Goal: Book appointment/travel/reservation

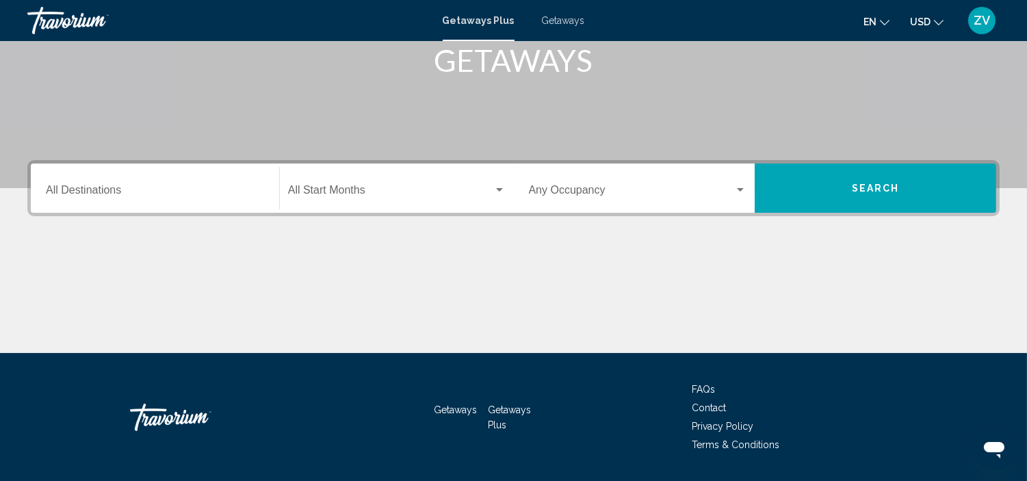
scroll to position [224, 0]
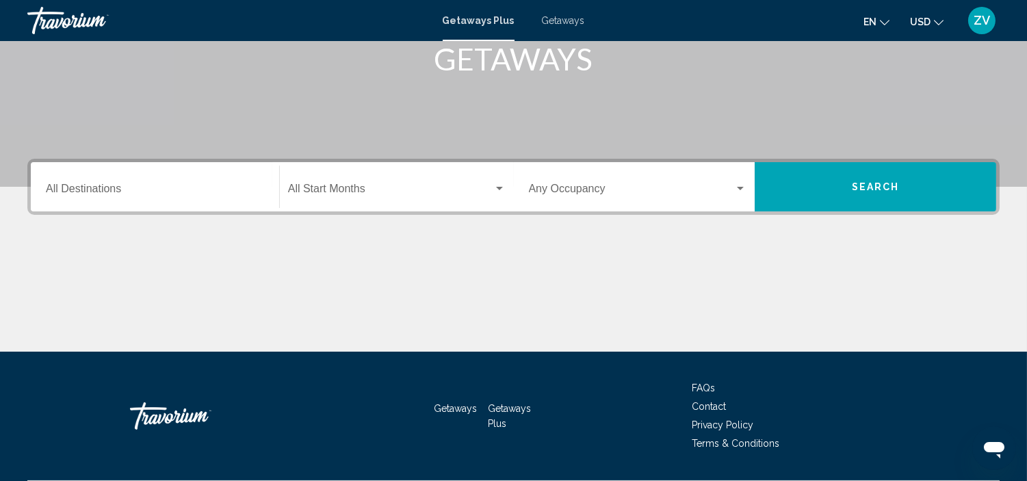
click at [213, 181] on div "Destination All Destinations" at bounding box center [155, 187] width 218 height 43
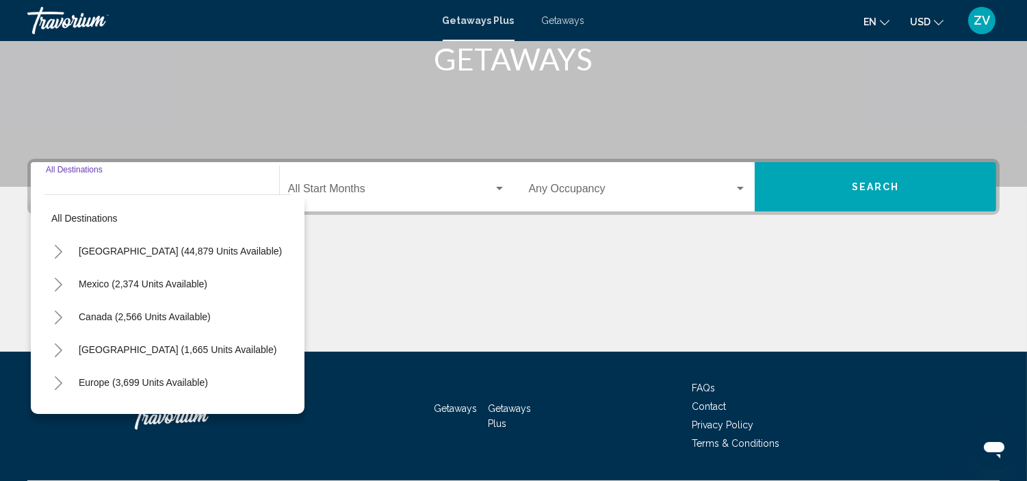
scroll to position [261, 0]
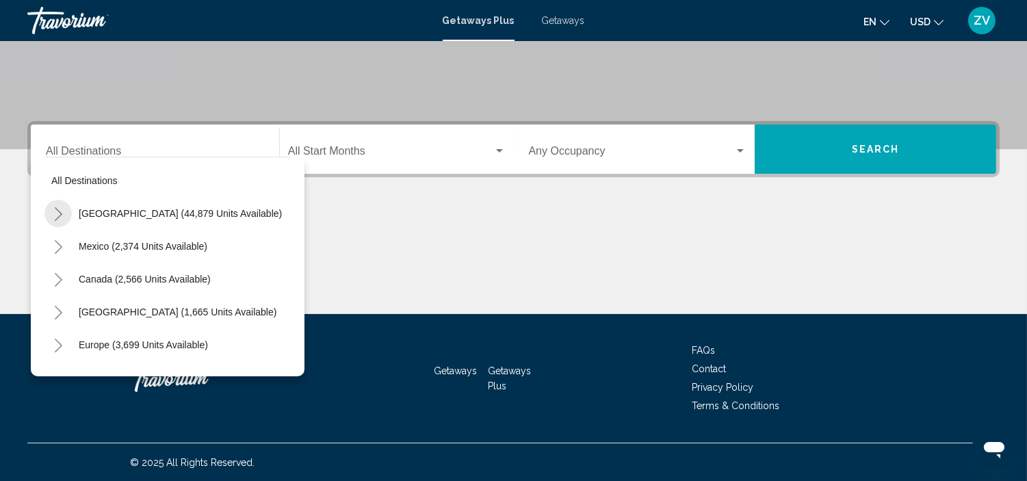
click at [58, 211] on icon "Toggle United States (44,879 units available)" at bounding box center [59, 214] width 8 height 14
click at [58, 211] on icon "Toggle United States (44,879 units available)" at bounding box center [58, 214] width 10 height 14
click at [58, 211] on icon "Toggle United States (44,879 units available)" at bounding box center [59, 214] width 8 height 14
click at [57, 208] on icon "Toggle United States (44,879 units available)" at bounding box center [58, 214] width 10 height 14
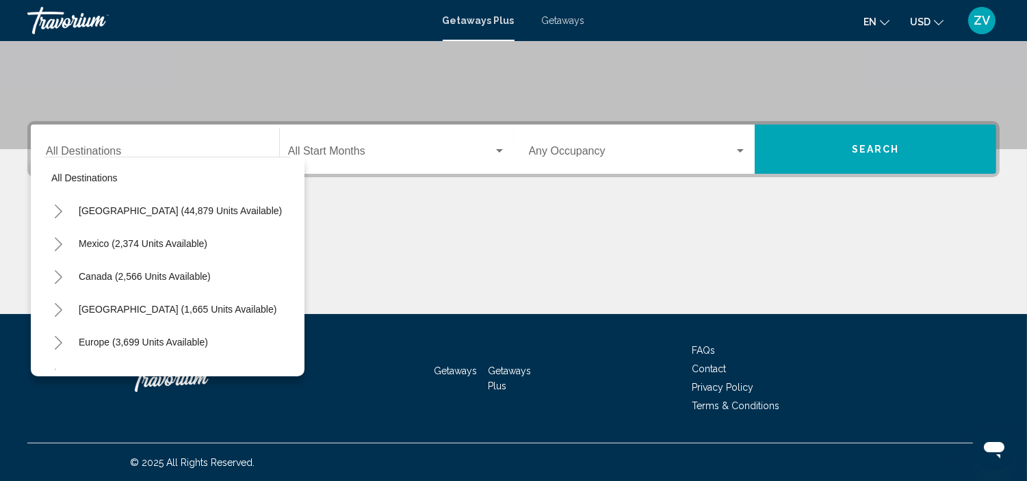
scroll to position [0, 0]
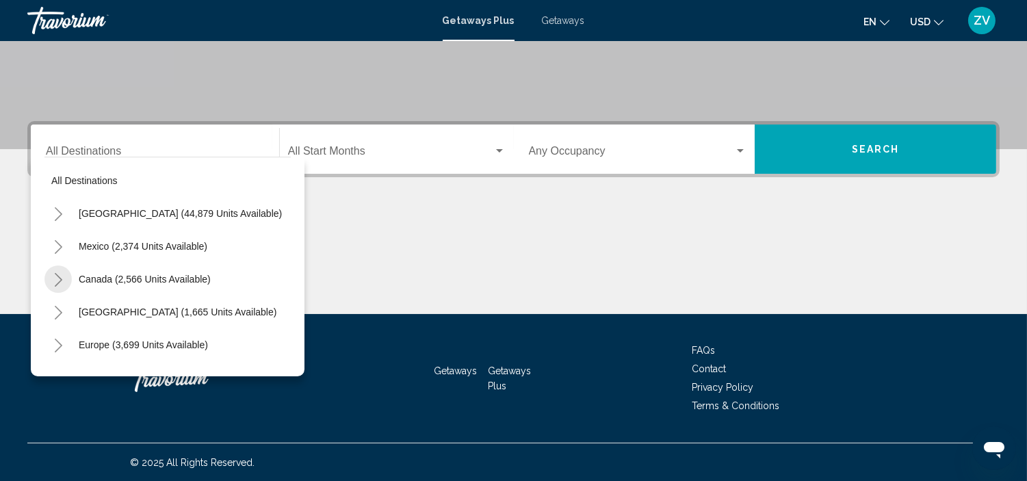
click at [60, 279] on icon "Toggle Canada (2,566 units available)" at bounding box center [59, 280] width 8 height 14
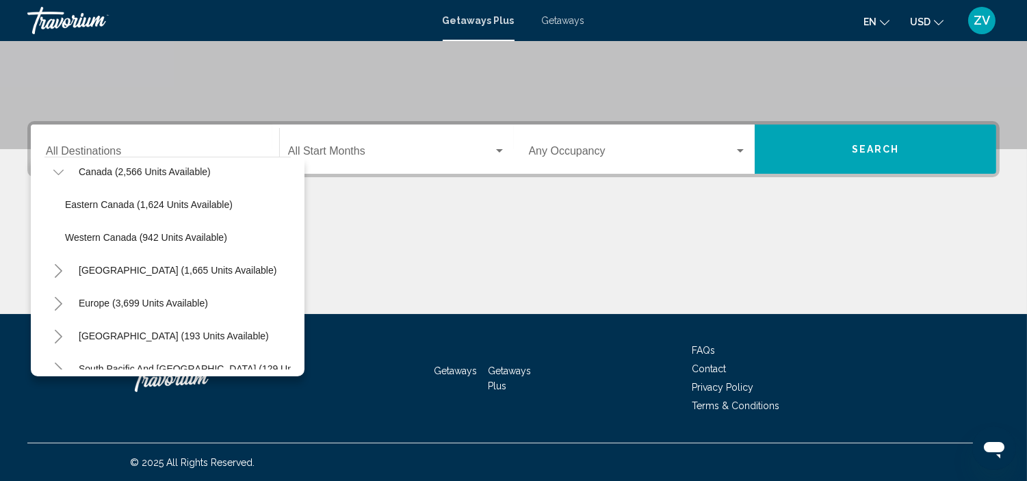
scroll to position [109, 0]
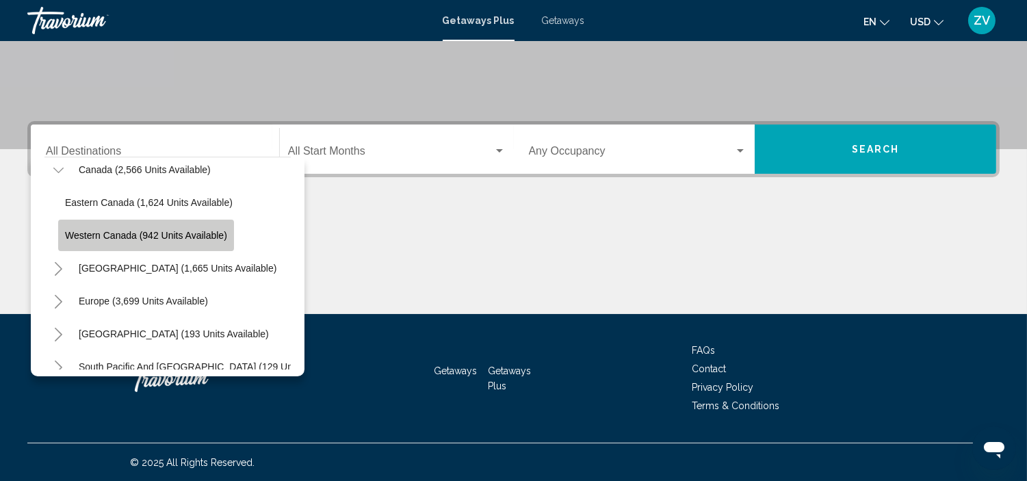
click at [148, 233] on span "Western Canada (942 units available)" at bounding box center [146, 235] width 162 height 11
type input "**********"
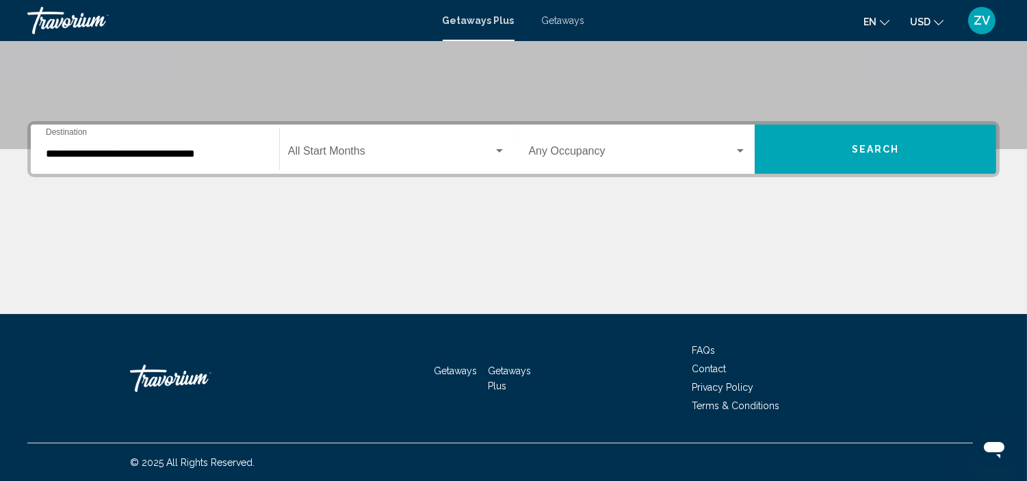
click at [416, 138] on div "Start Month All Start Months" at bounding box center [397, 149] width 218 height 43
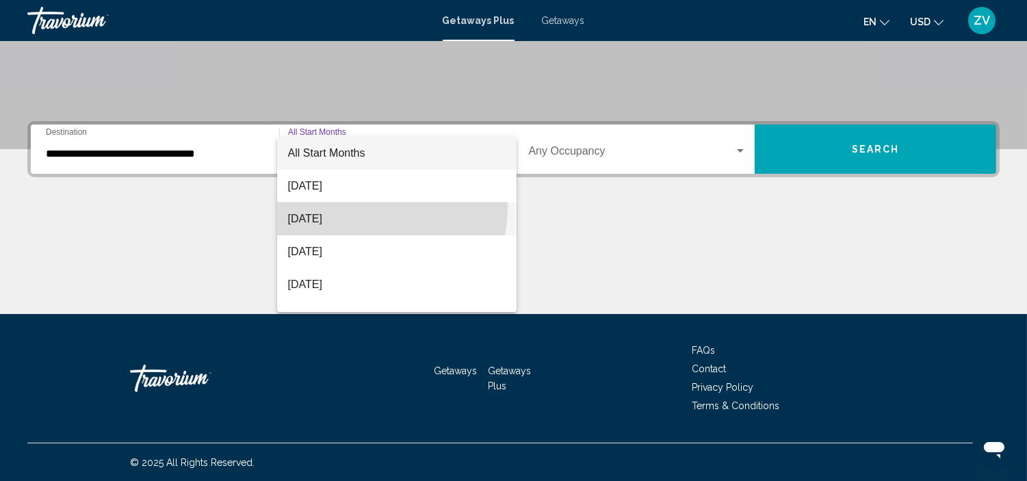
click at [358, 207] on span "[DATE]" at bounding box center [397, 219] width 218 height 33
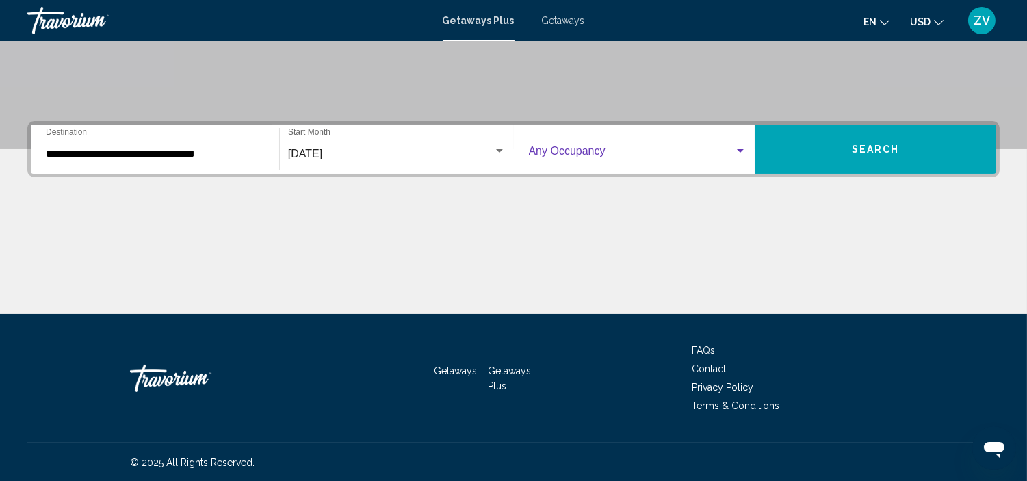
click at [695, 148] on span "Search widget" at bounding box center [632, 154] width 206 height 12
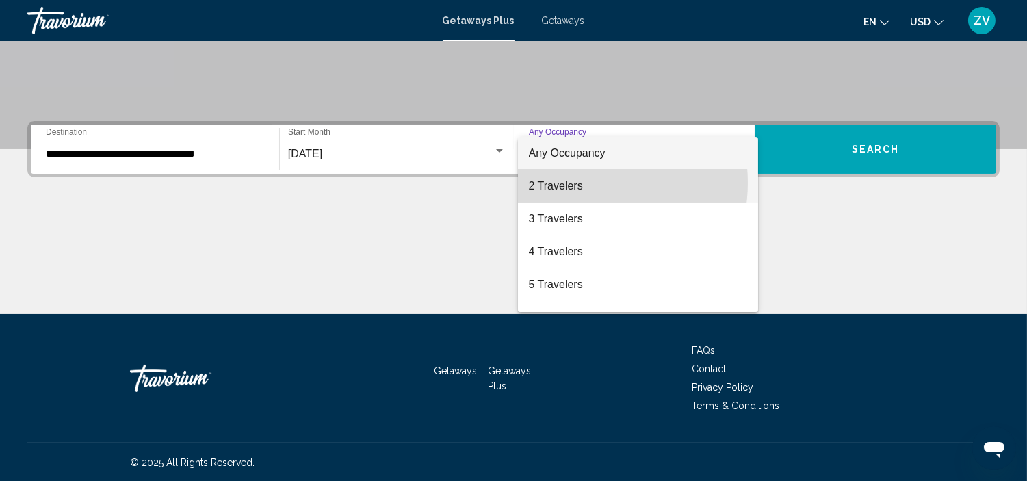
click at [580, 183] on span "2 Travelers" at bounding box center [638, 186] width 218 height 33
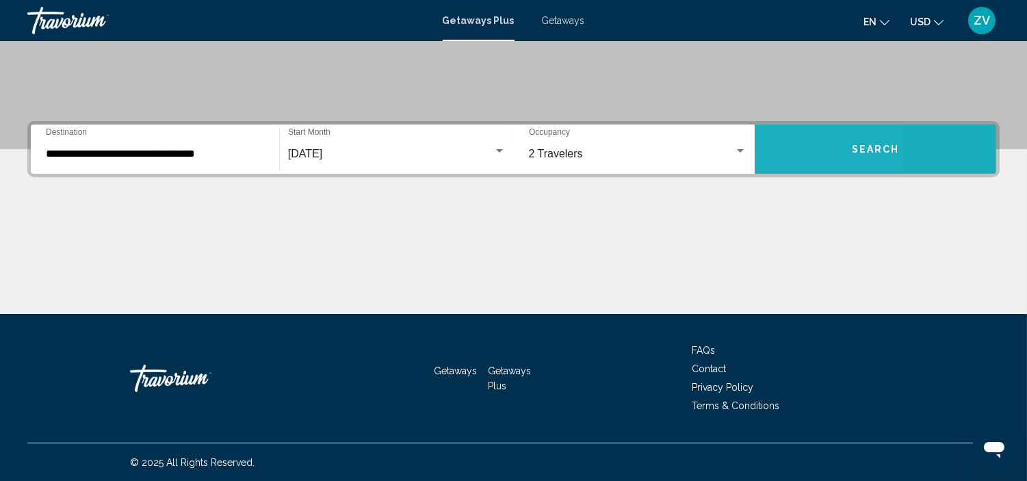
click at [777, 161] on button "Search" at bounding box center [876, 149] width 242 height 49
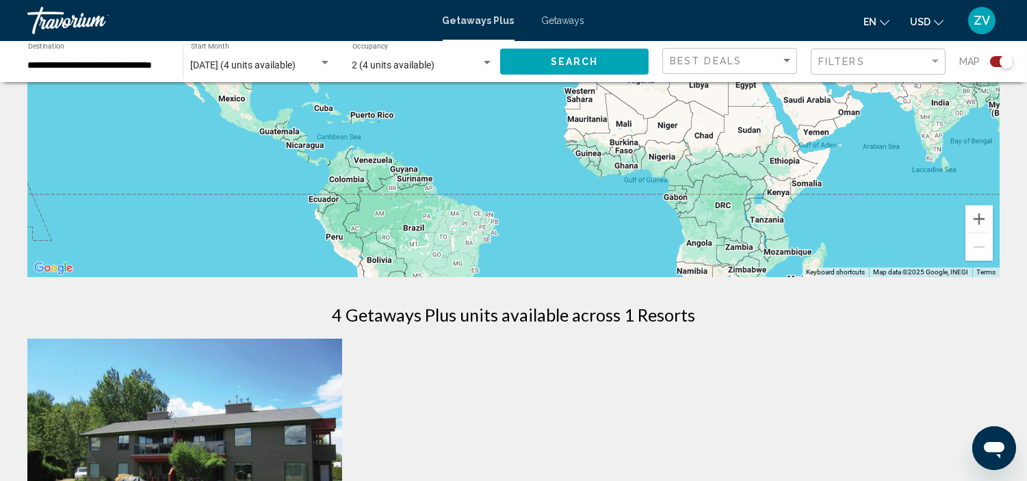
scroll to position [114, 0]
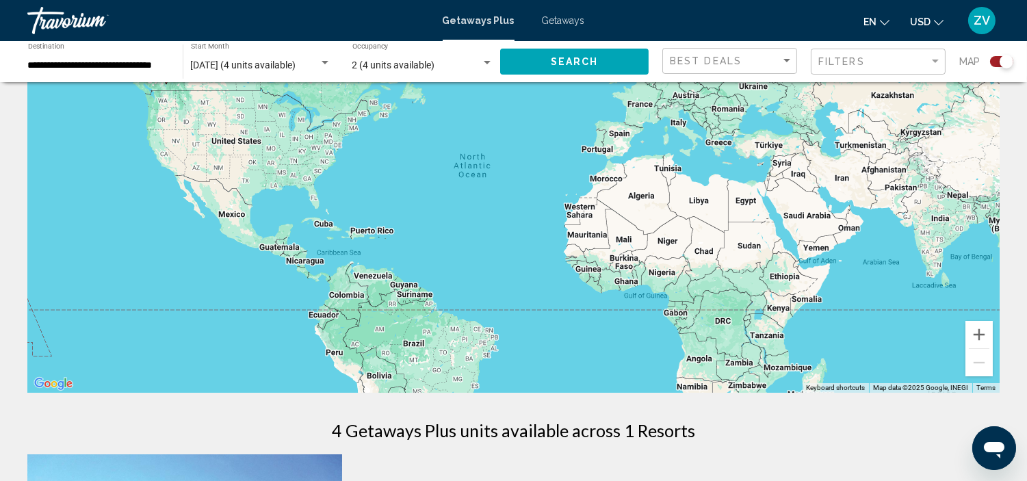
click at [894, 67] on div "Filters" at bounding box center [879, 61] width 123 height 25
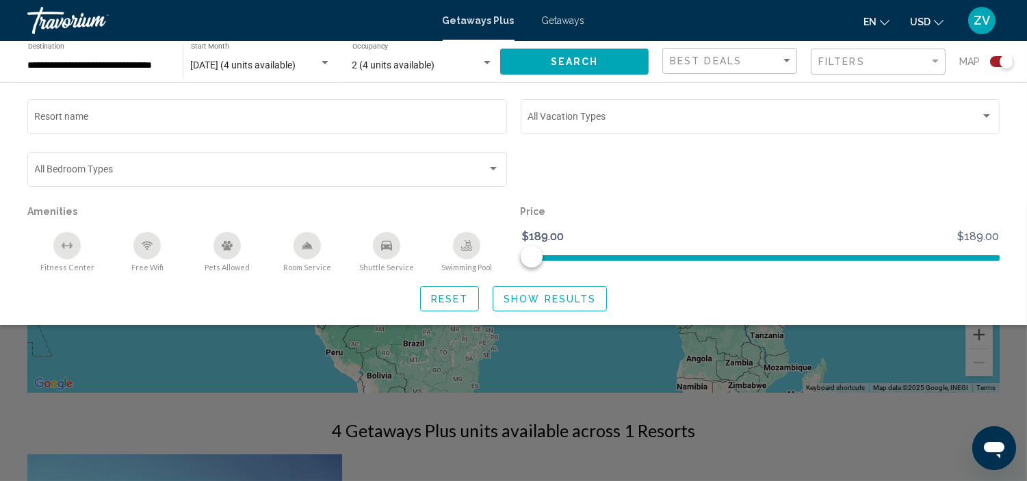
click at [894, 67] on div "Filters" at bounding box center [879, 61] width 123 height 25
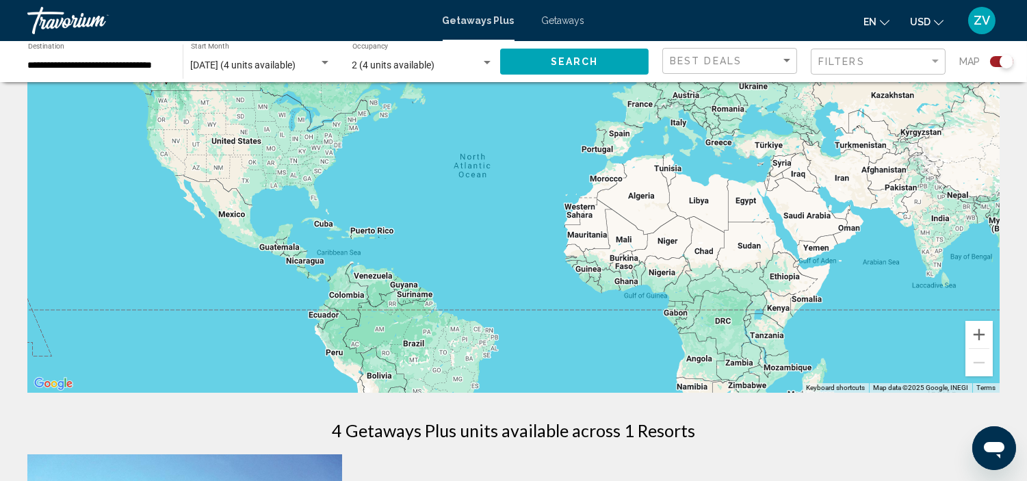
click at [562, 16] on span "Getaways" at bounding box center [563, 20] width 43 height 11
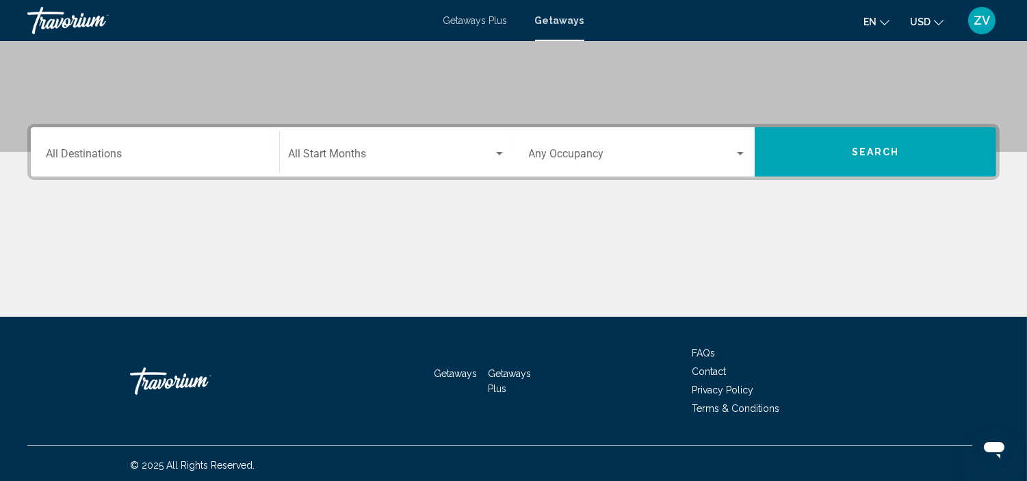
scroll to position [146, 0]
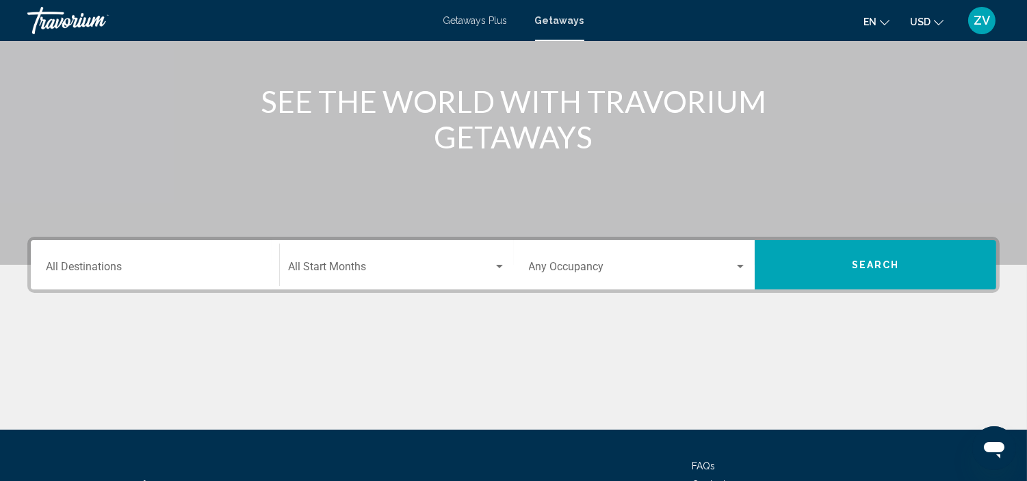
click at [193, 278] on div "Destination All Destinations" at bounding box center [155, 265] width 218 height 43
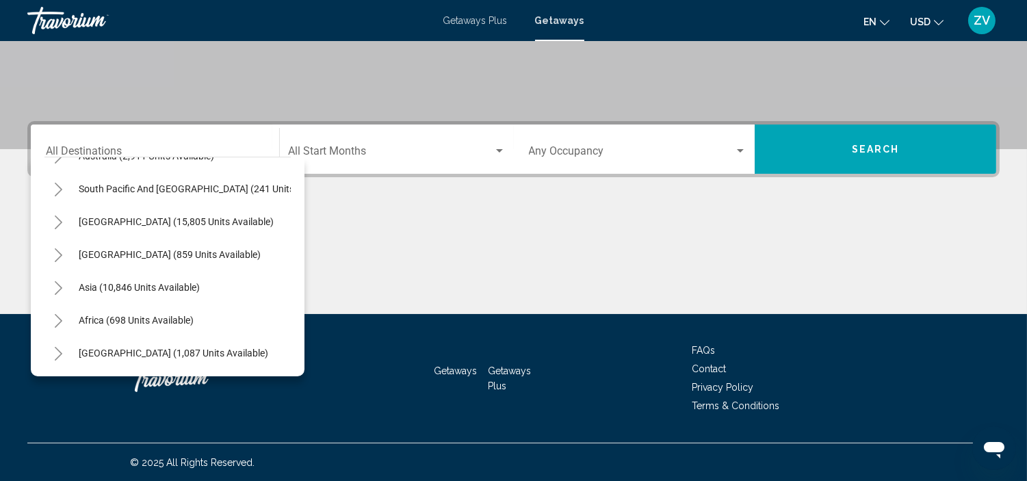
scroll to position [0, 0]
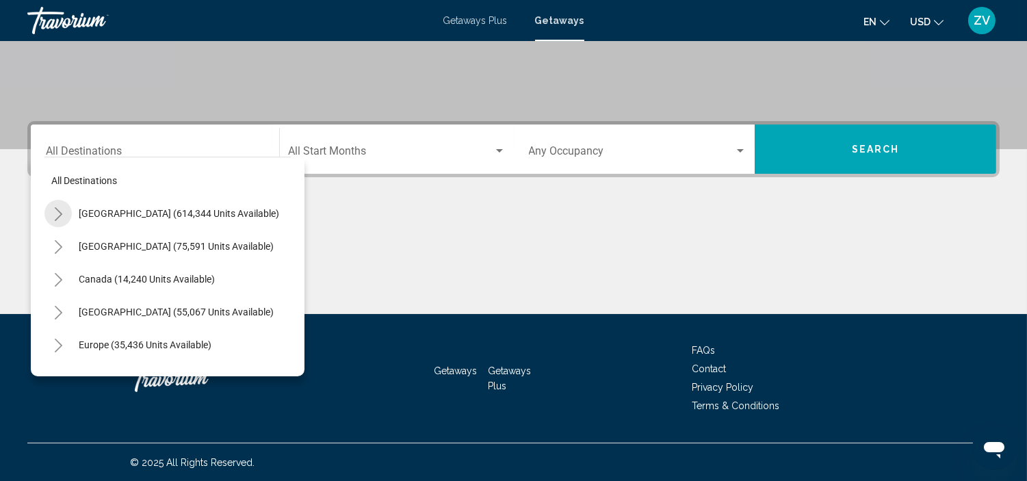
click at [62, 213] on icon "Toggle United States (614,344 units available)" at bounding box center [58, 214] width 10 height 14
click at [55, 215] on icon "Toggle United States (614,344 units available)" at bounding box center [58, 214] width 10 height 14
click at [62, 309] on icon "Toggle Caribbean & Atlantic Islands (55,067 units available)" at bounding box center [58, 313] width 10 height 14
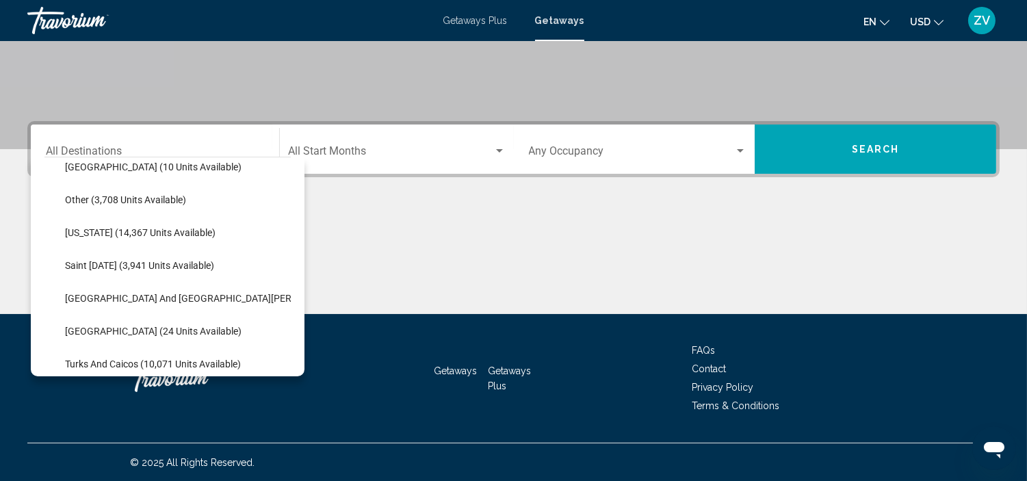
scroll to position [379, 0]
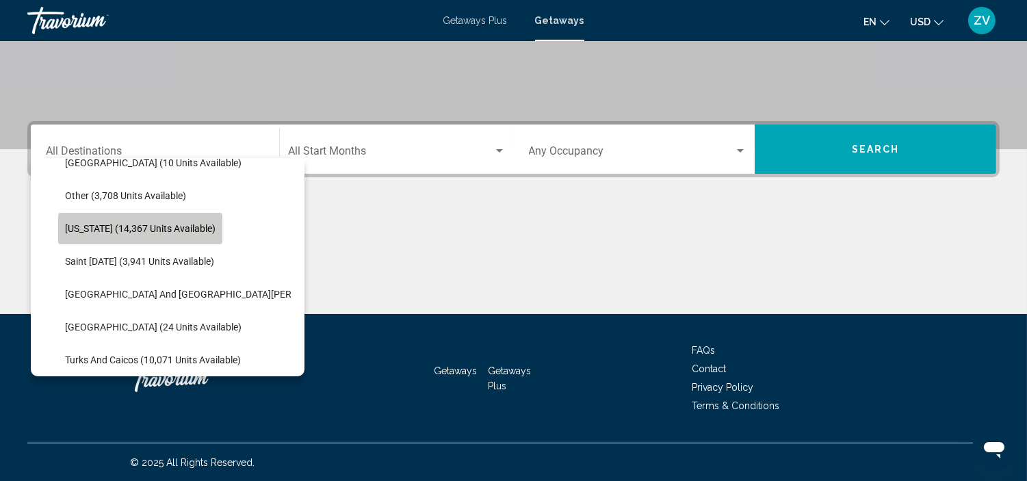
click at [146, 226] on span "[US_STATE] (14,367 units available)" at bounding box center [140, 228] width 151 height 11
type input "**********"
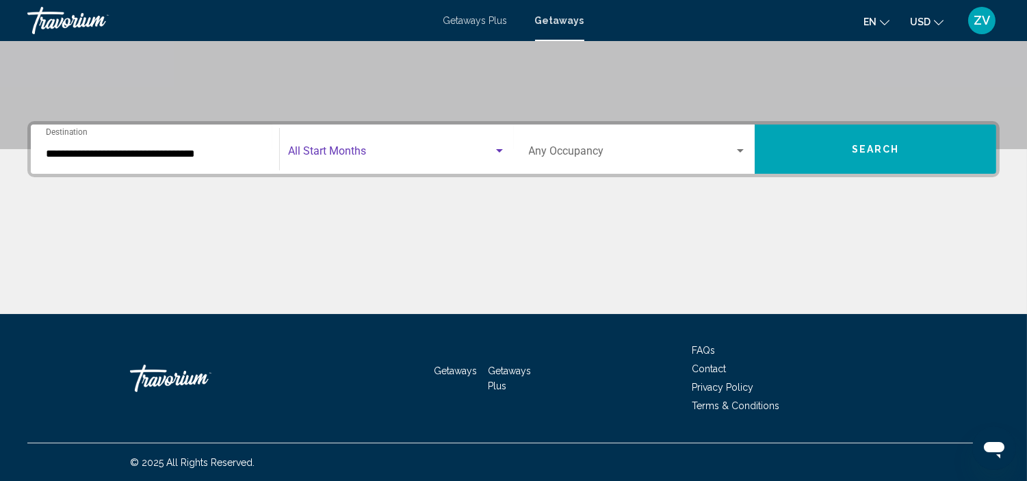
click at [383, 148] on span "Search widget" at bounding box center [390, 154] width 205 height 12
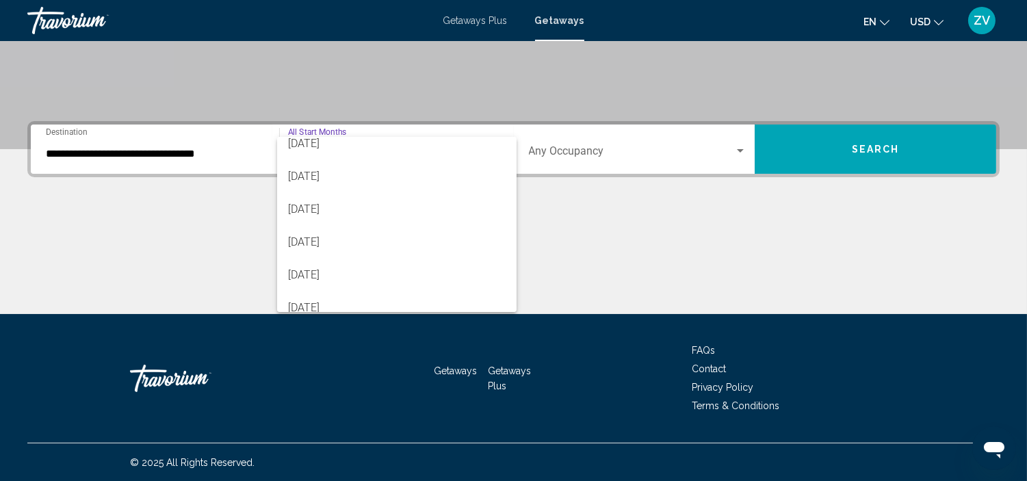
scroll to position [284, 0]
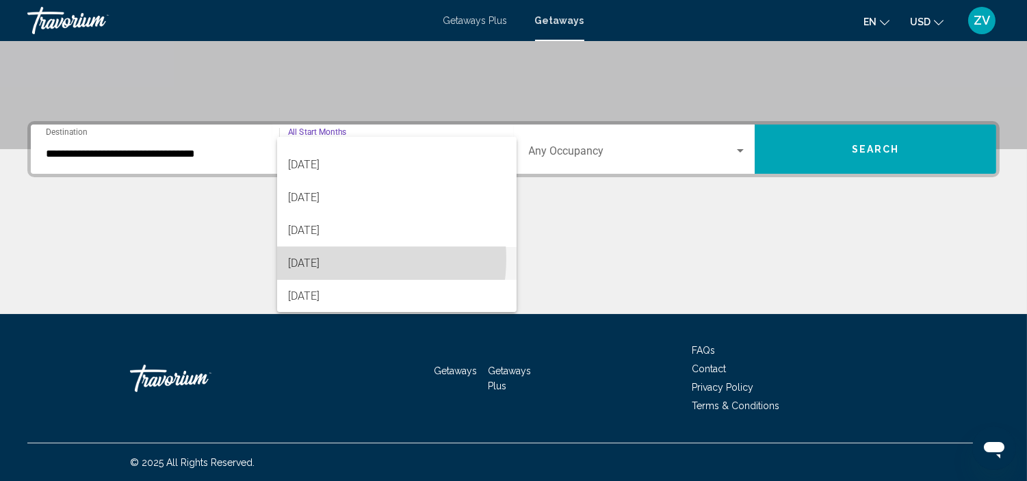
click at [338, 258] on span "[DATE]" at bounding box center [397, 263] width 218 height 33
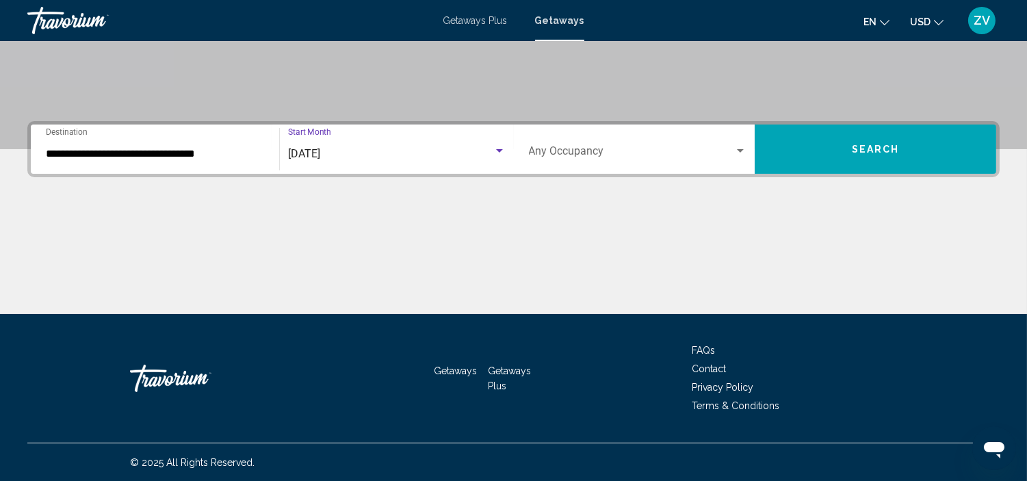
click at [832, 152] on button "Search" at bounding box center [876, 149] width 242 height 49
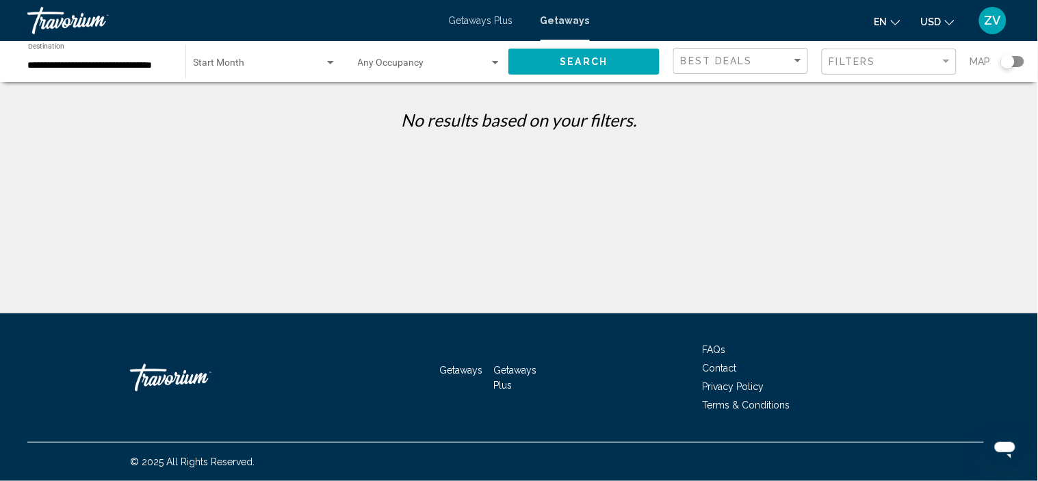
click at [418, 73] on div "Occupancy Any Occupancy" at bounding box center [430, 62] width 144 height 38
click at [257, 67] on div at bounding box center [519, 240] width 1038 height 481
click at [257, 67] on span "Search widget" at bounding box center [259, 65] width 131 height 11
click at [943, 229] on div at bounding box center [519, 240] width 1038 height 481
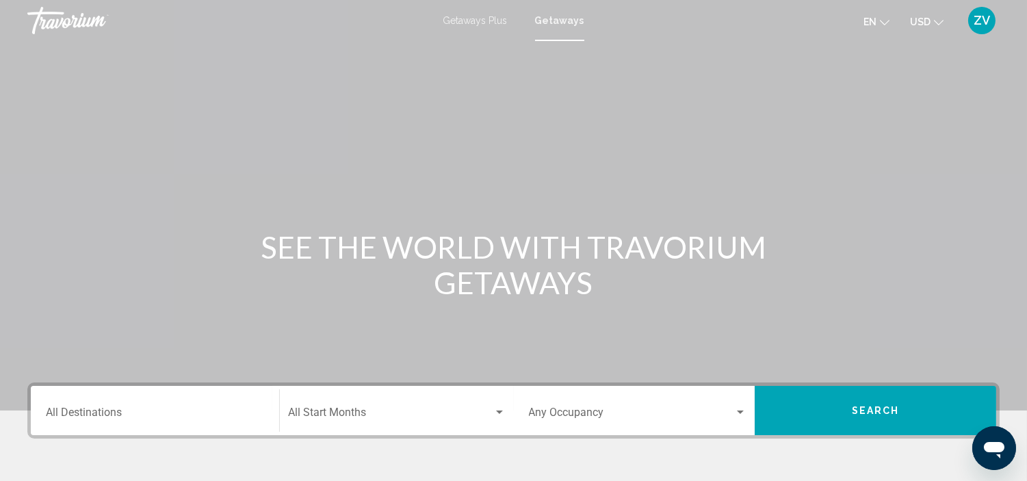
click at [216, 399] on div "Destination All Destinations" at bounding box center [155, 410] width 218 height 43
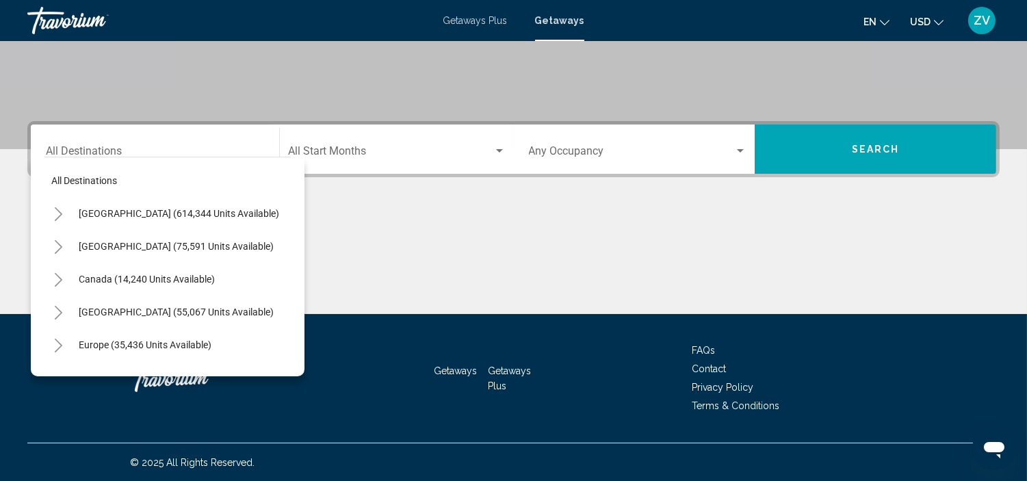
click at [56, 218] on icon "Toggle United States (614,344 units available)" at bounding box center [59, 214] width 8 height 14
click at [57, 212] on icon "Toggle United States (614,344 units available)" at bounding box center [58, 214] width 10 height 14
click at [479, 24] on span "Getaways Plus" at bounding box center [475, 20] width 64 height 11
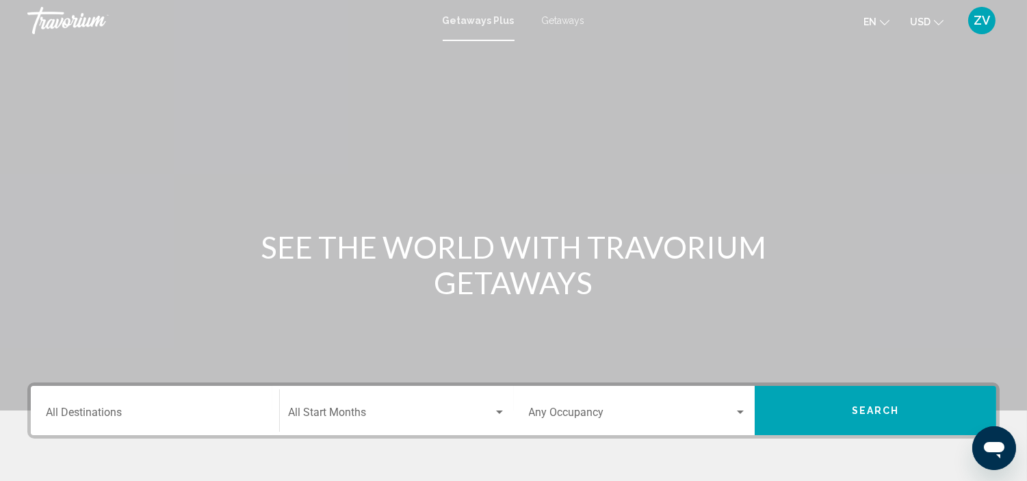
click at [135, 395] on div "Destination All Destinations" at bounding box center [155, 410] width 218 height 43
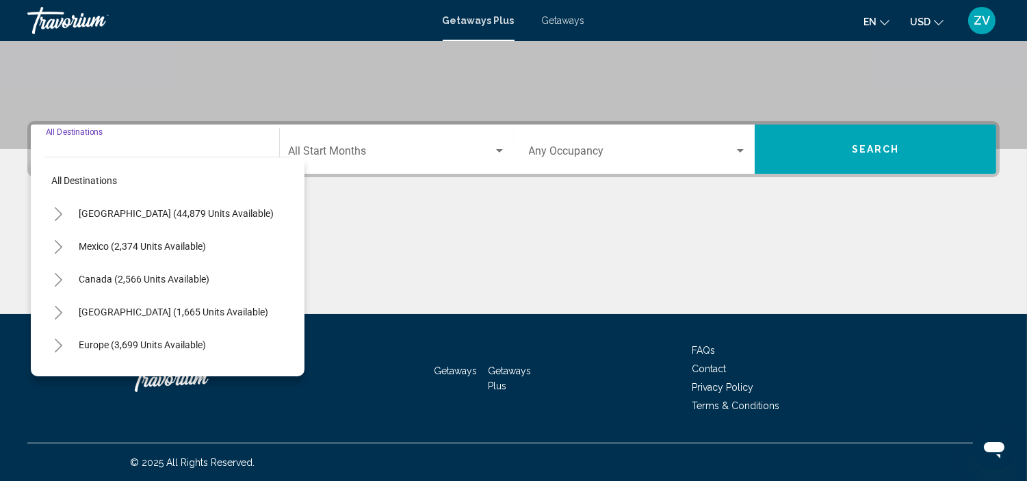
click at [57, 315] on icon "Toggle Caribbean & Atlantic Islands (1,665 units available)" at bounding box center [58, 313] width 10 height 14
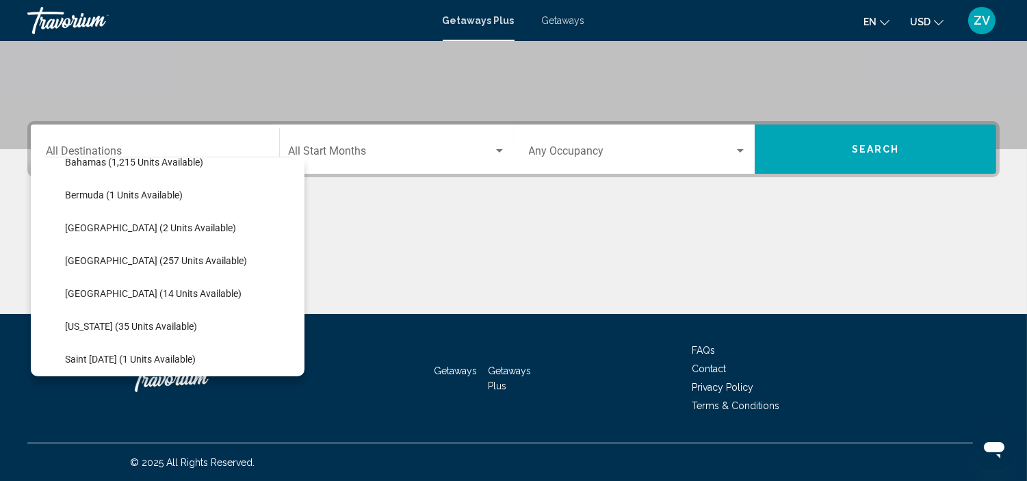
scroll to position [255, 0]
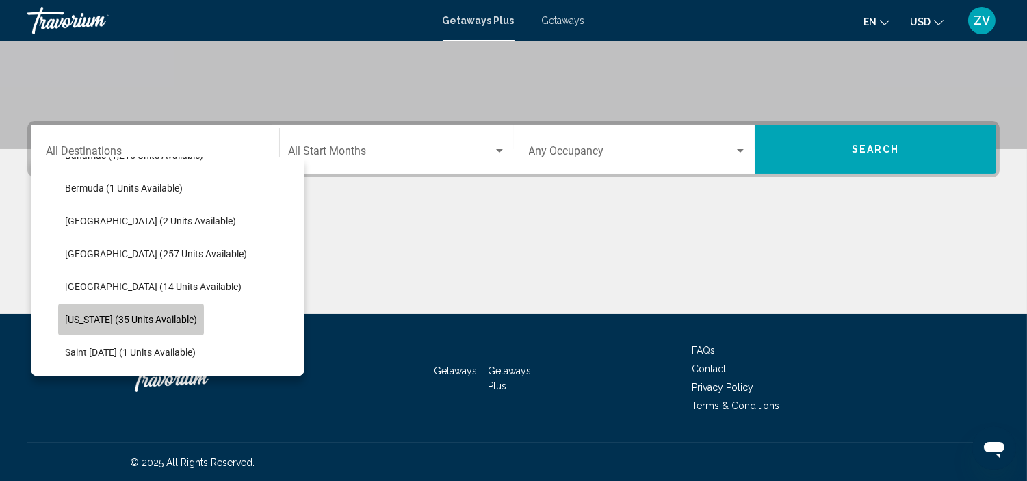
click at [97, 315] on span "[US_STATE] (35 units available)" at bounding box center [131, 319] width 132 height 11
type input "**********"
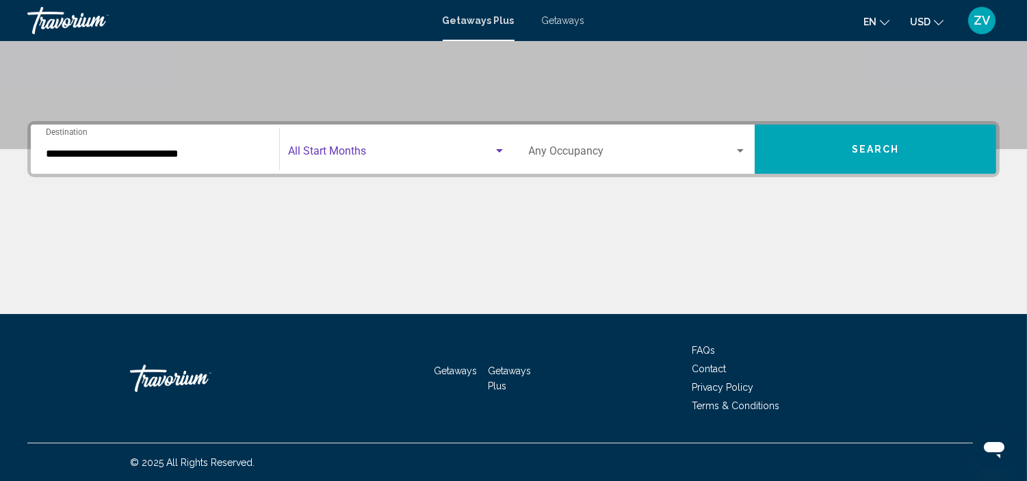
click at [390, 151] on span "Search widget" at bounding box center [390, 154] width 205 height 12
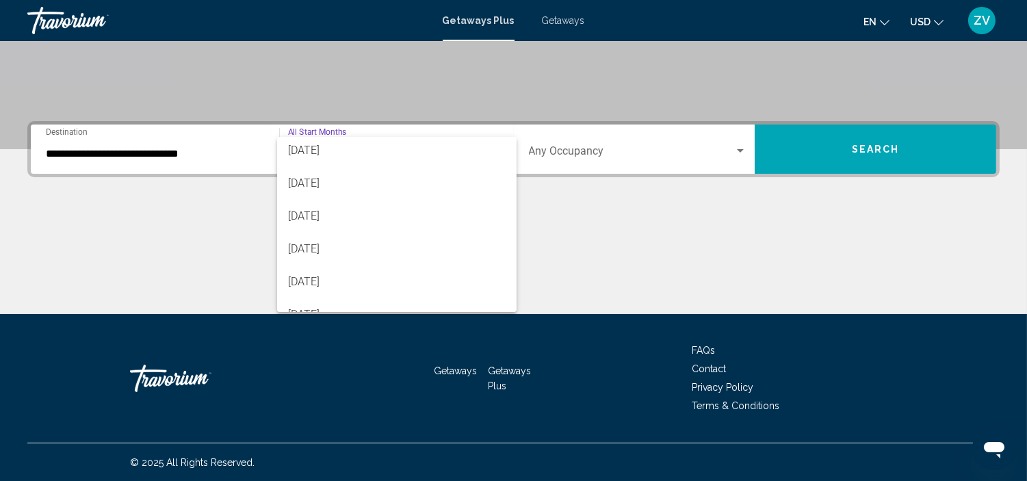
scroll to position [209, 0]
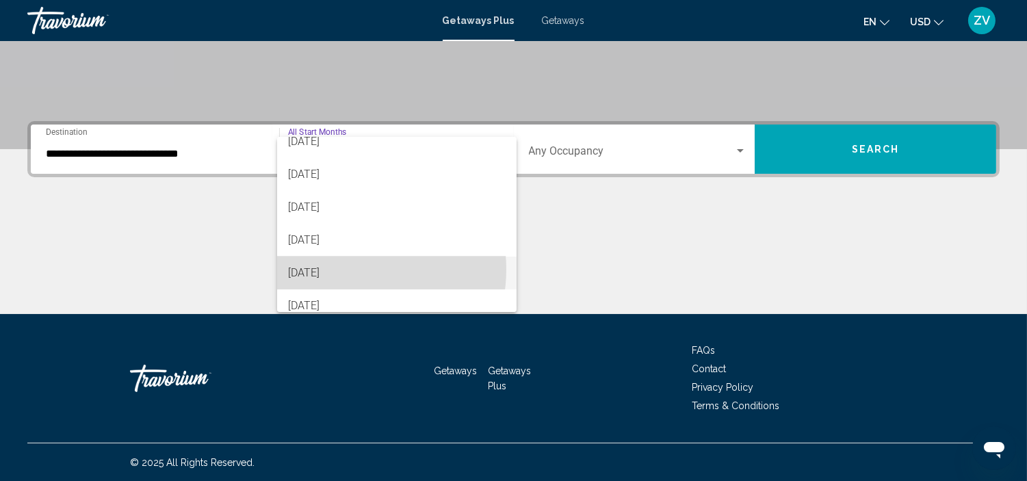
click at [342, 269] on span "[DATE]" at bounding box center [397, 273] width 218 height 33
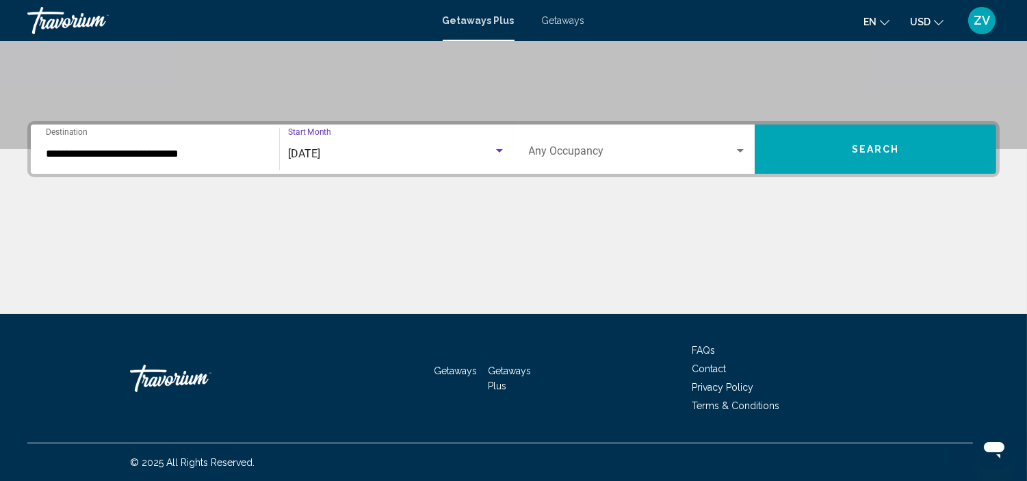
click at [452, 157] on div "[DATE]" at bounding box center [390, 154] width 205 height 12
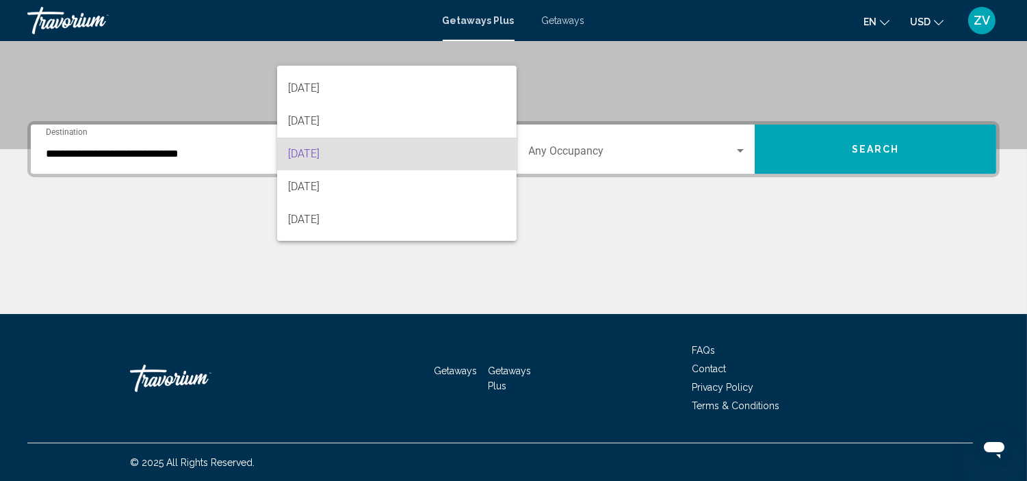
scroll to position [284, 0]
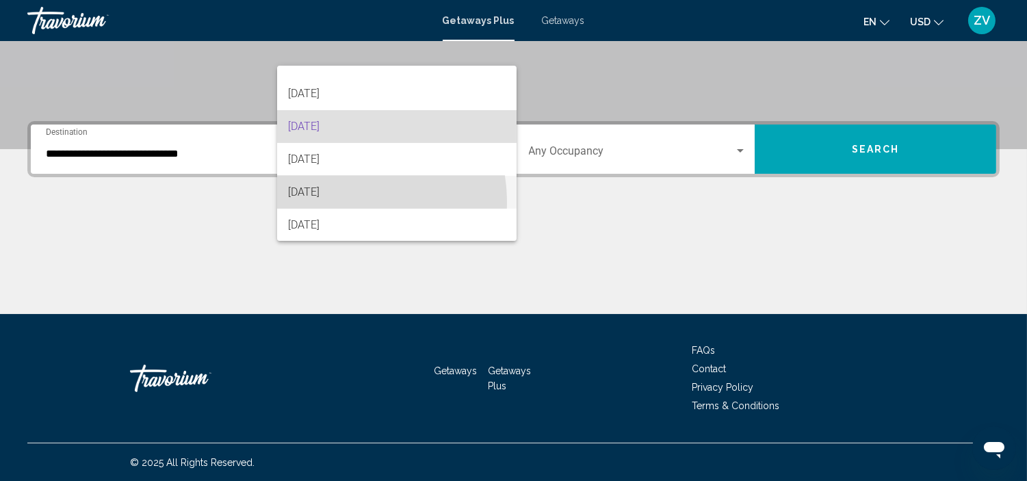
click at [320, 203] on span "[DATE]" at bounding box center [397, 192] width 218 height 33
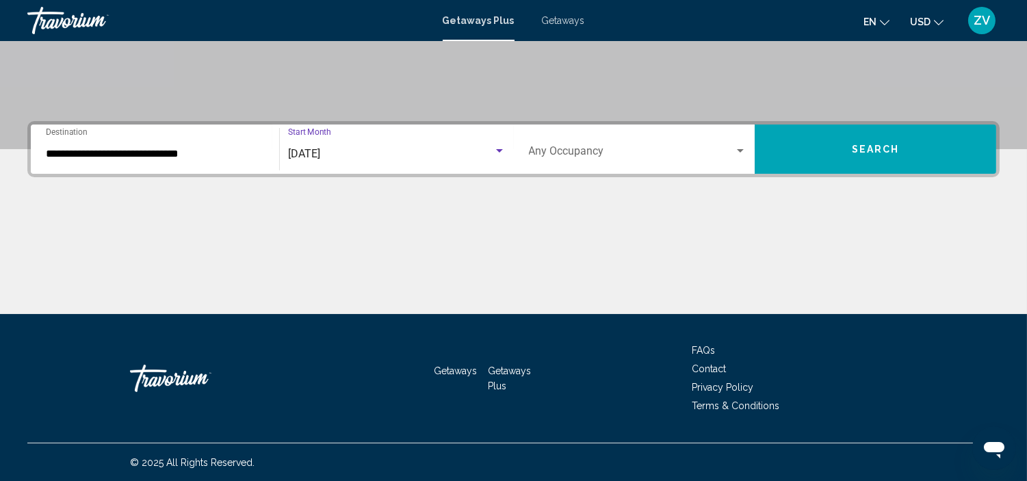
click at [666, 164] on div "Occupancy Any Occupancy" at bounding box center [638, 149] width 218 height 43
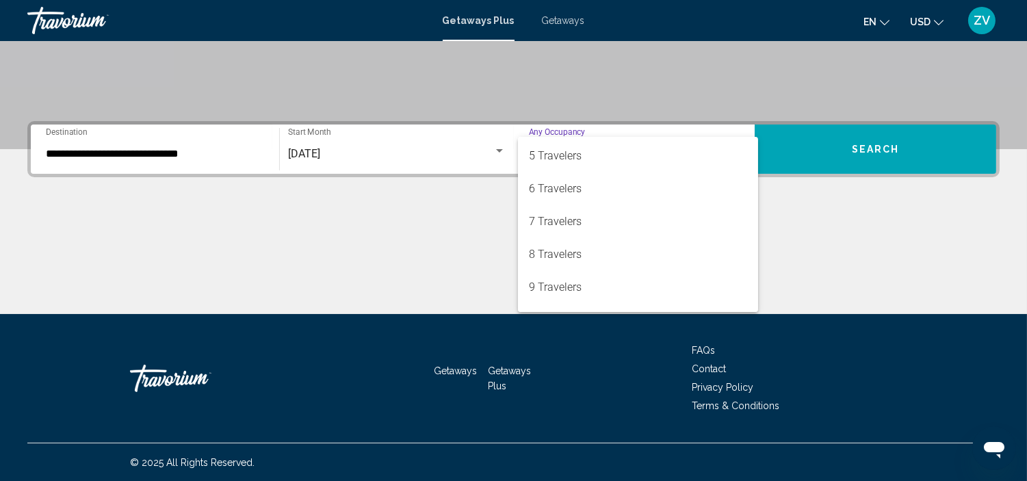
scroll to position [153, 0]
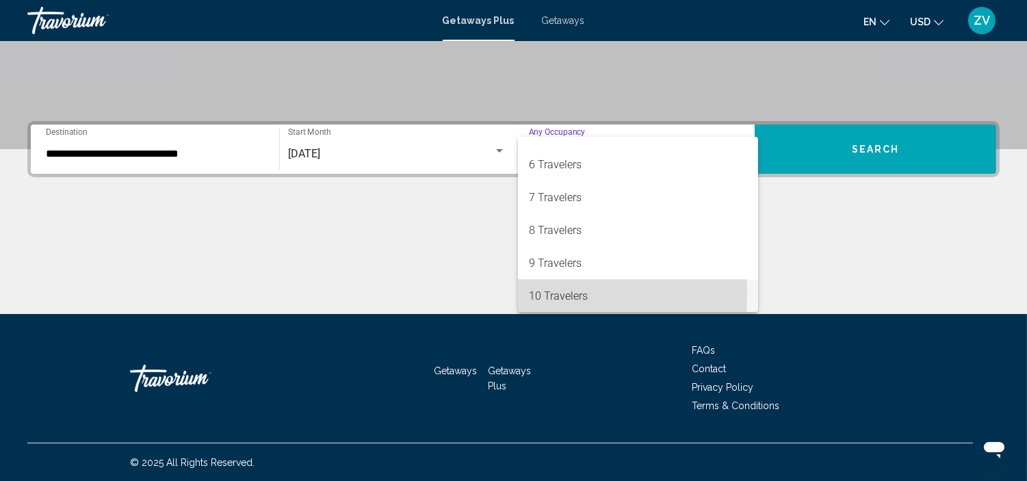
click at [542, 291] on span "10 Travelers" at bounding box center [638, 296] width 218 height 33
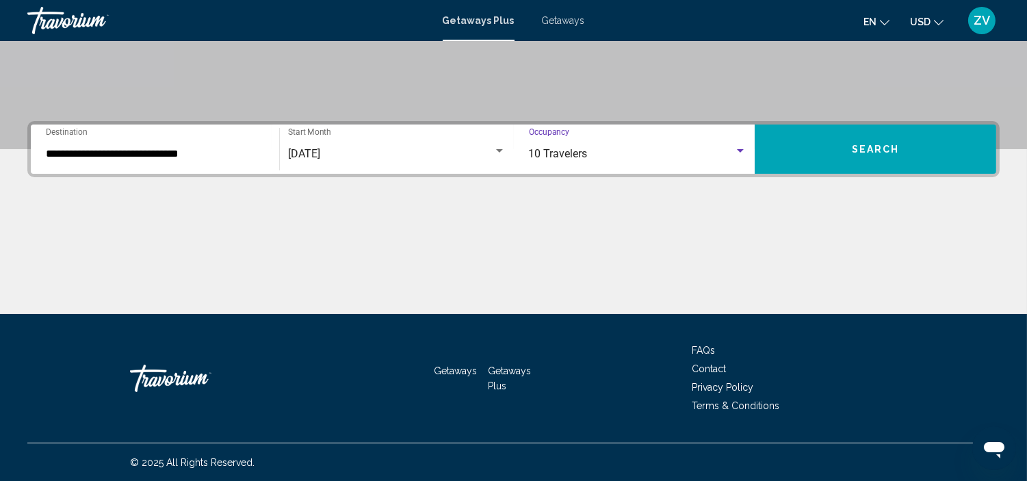
scroll to position [153, 0]
click at [843, 155] on button "Search" at bounding box center [876, 149] width 242 height 49
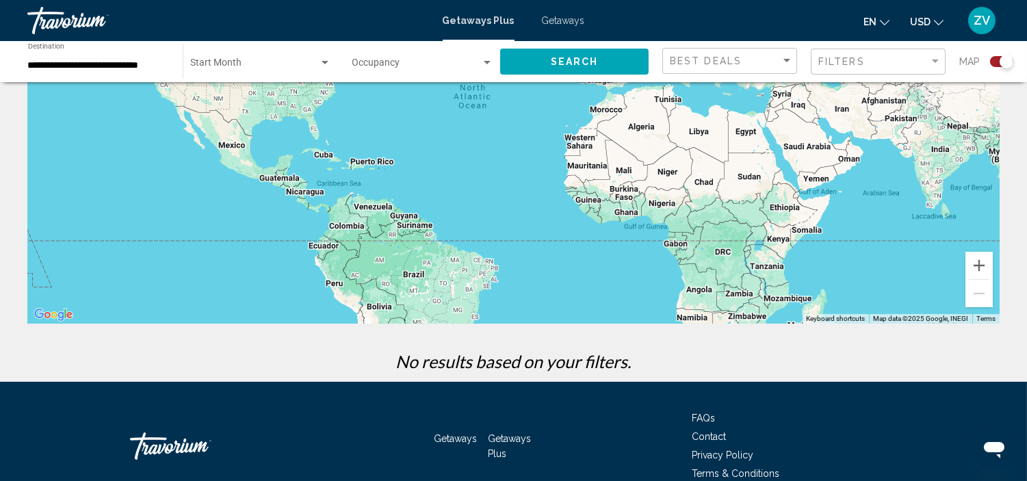
scroll to position [185, 0]
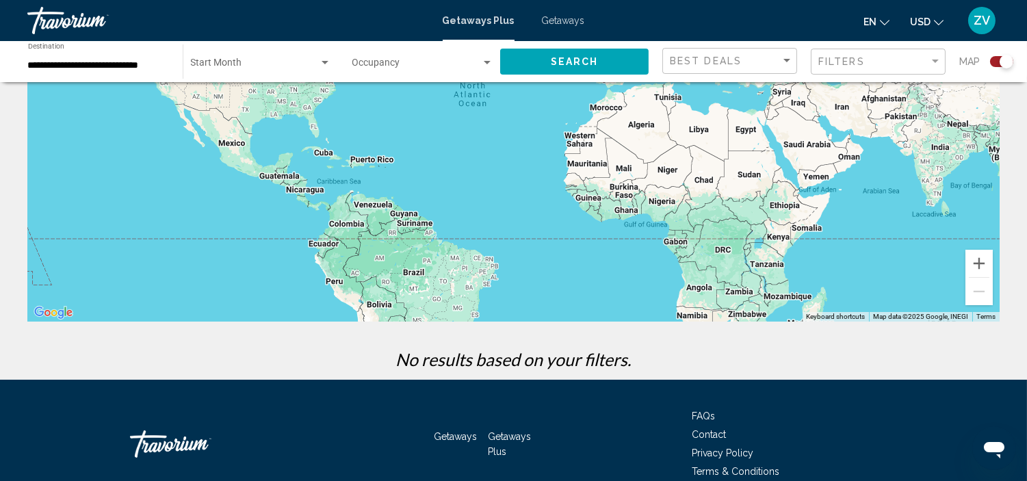
click at [253, 76] on div "Start Month All Start Months" at bounding box center [261, 62] width 140 height 38
click at [561, 23] on div at bounding box center [513, 240] width 1027 height 481
click at [557, 18] on span "Getaways" at bounding box center [563, 20] width 43 height 11
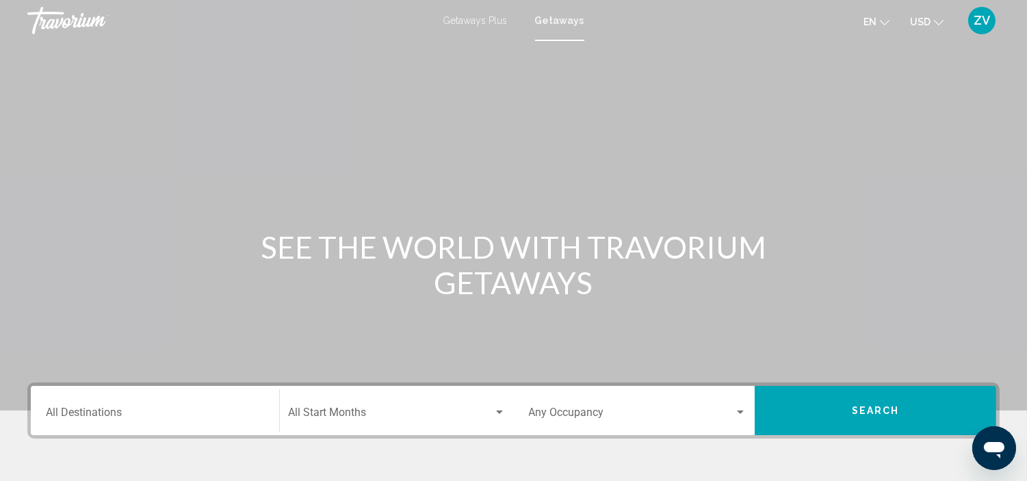
click at [190, 407] on div "Destination All Destinations" at bounding box center [155, 410] width 218 height 43
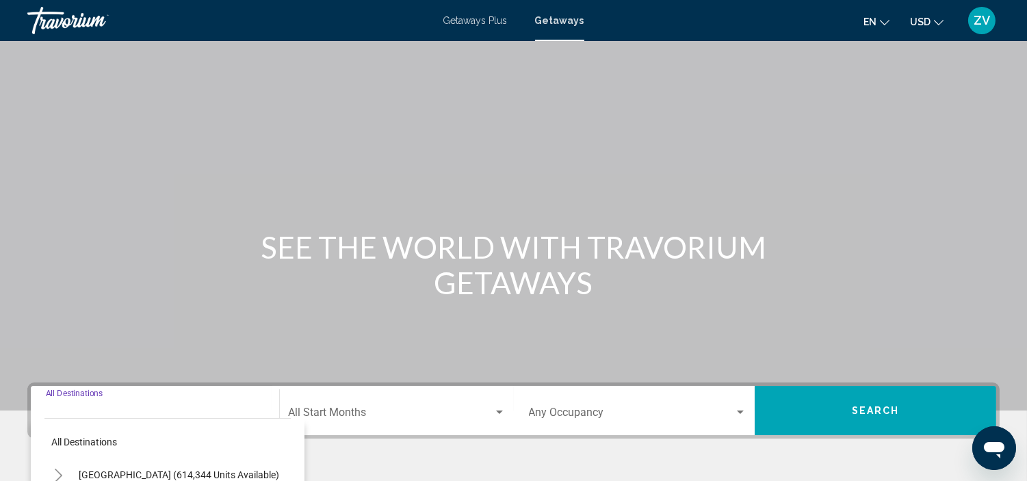
scroll to position [261, 0]
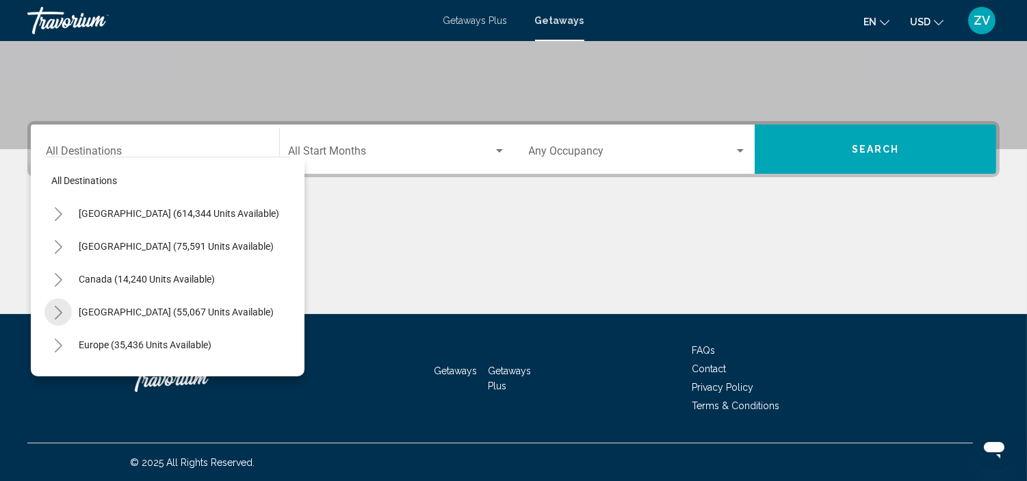
click at [55, 309] on icon "Toggle Caribbean & Atlantic Islands (55,067 units available)" at bounding box center [58, 313] width 10 height 14
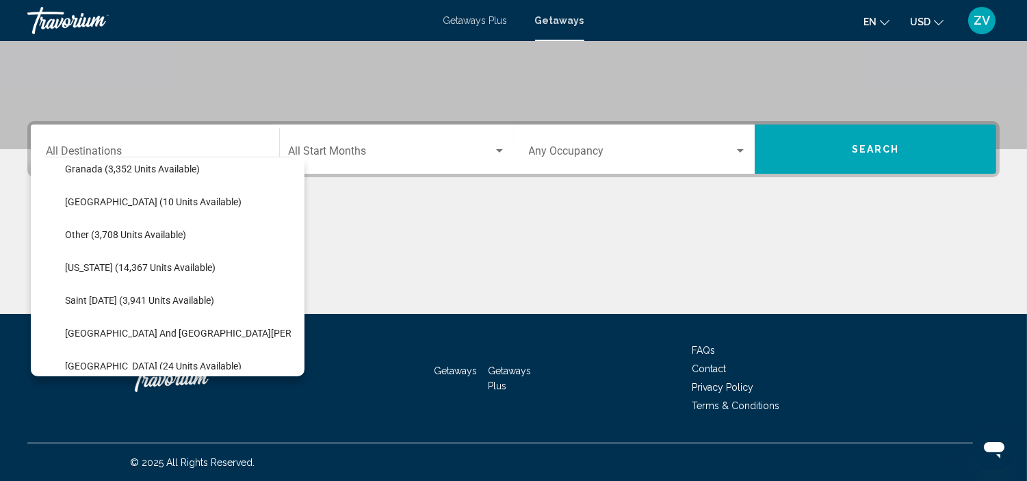
scroll to position [352, 0]
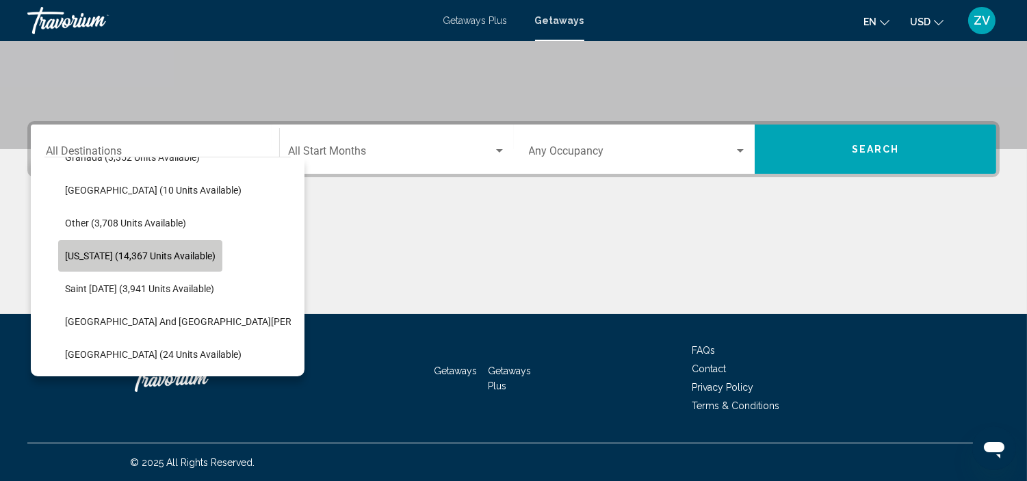
click at [153, 259] on span "[US_STATE] (14,367 units available)" at bounding box center [140, 255] width 151 height 11
type input "**********"
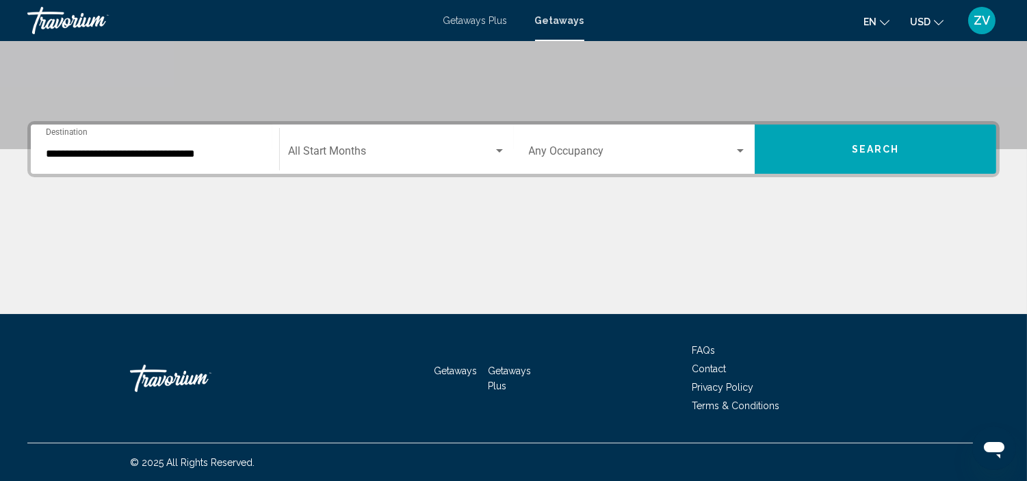
click at [302, 161] on div "Start Month All Start Months" at bounding box center [397, 149] width 218 height 43
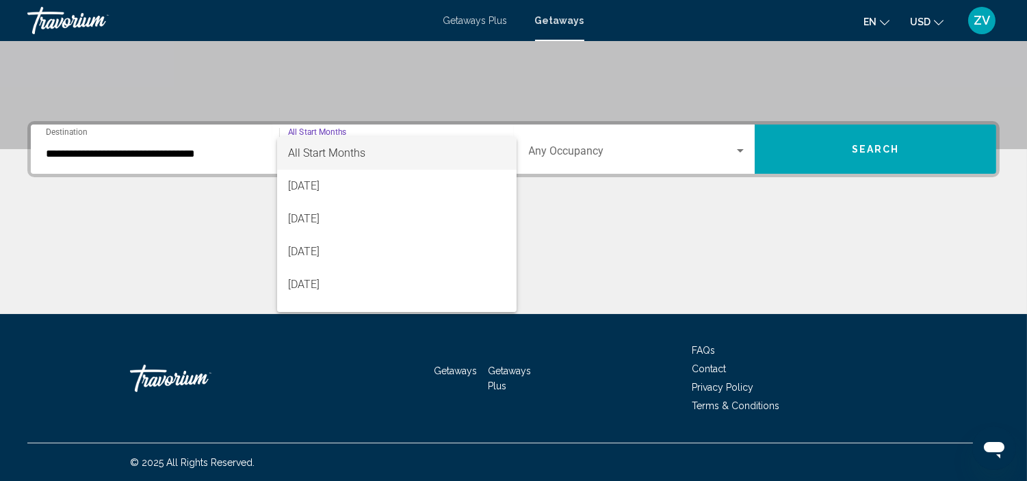
scroll to position [284, 0]
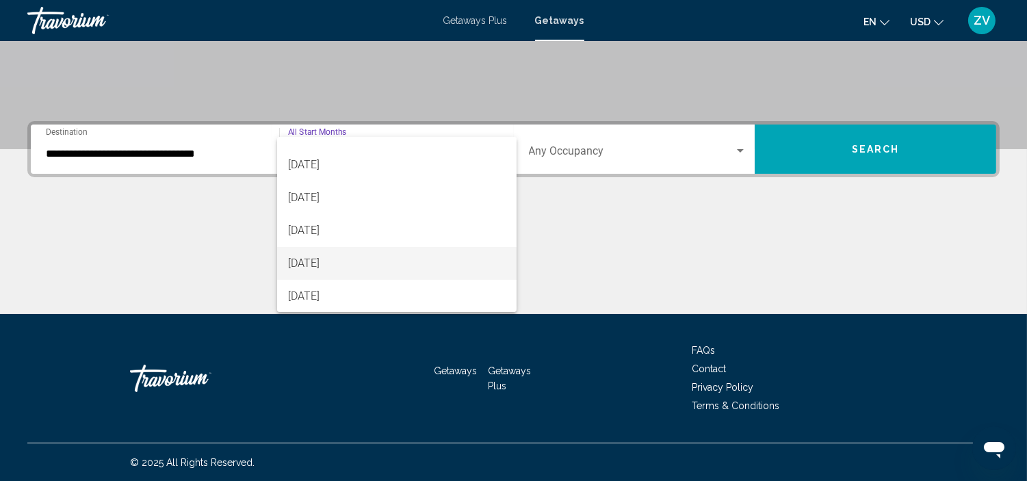
click at [299, 254] on span "[DATE]" at bounding box center [397, 263] width 218 height 33
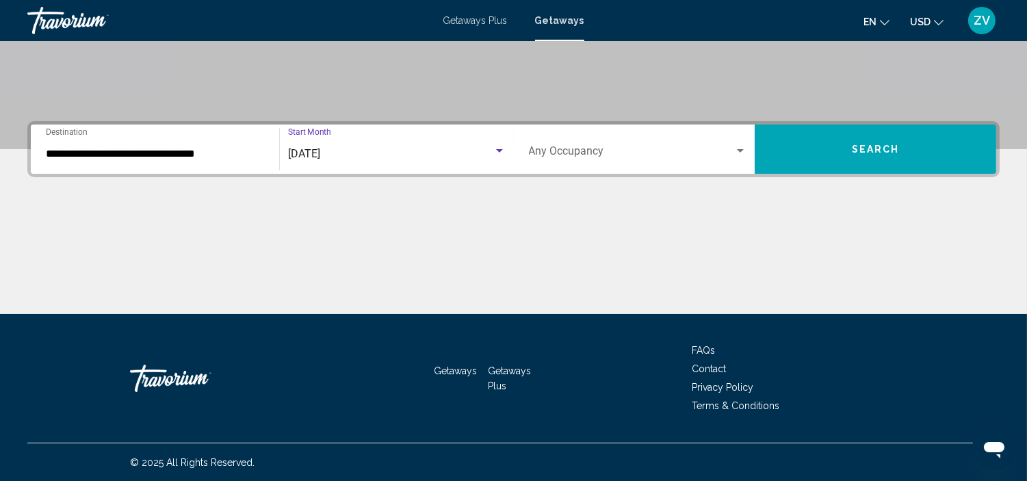
click at [708, 142] on div "Occupancy Any Occupancy" at bounding box center [638, 149] width 218 height 43
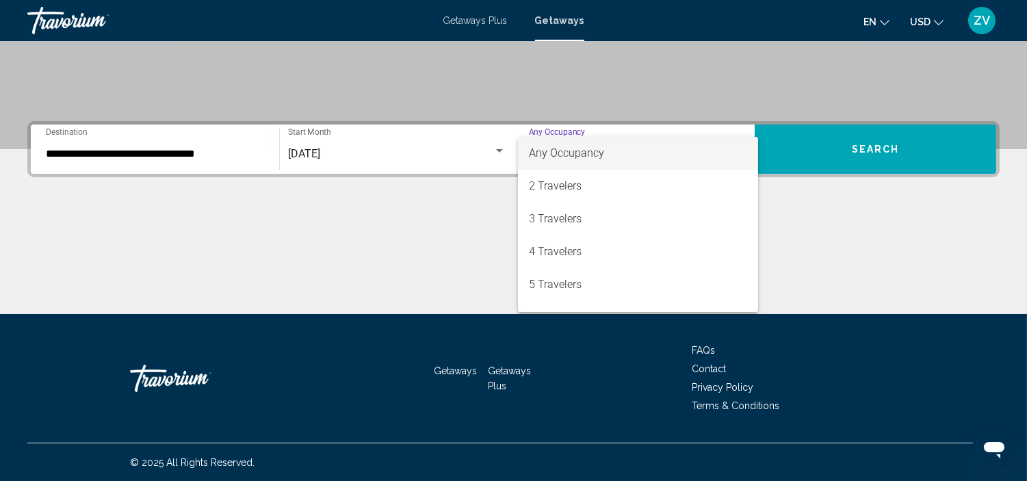
scroll to position [153, 0]
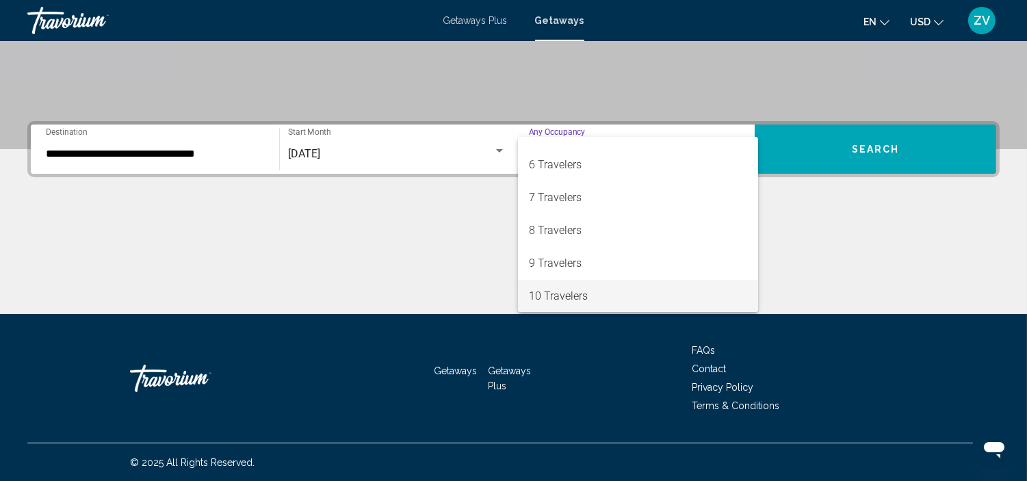
click at [675, 293] on span "10 Travelers" at bounding box center [638, 296] width 218 height 33
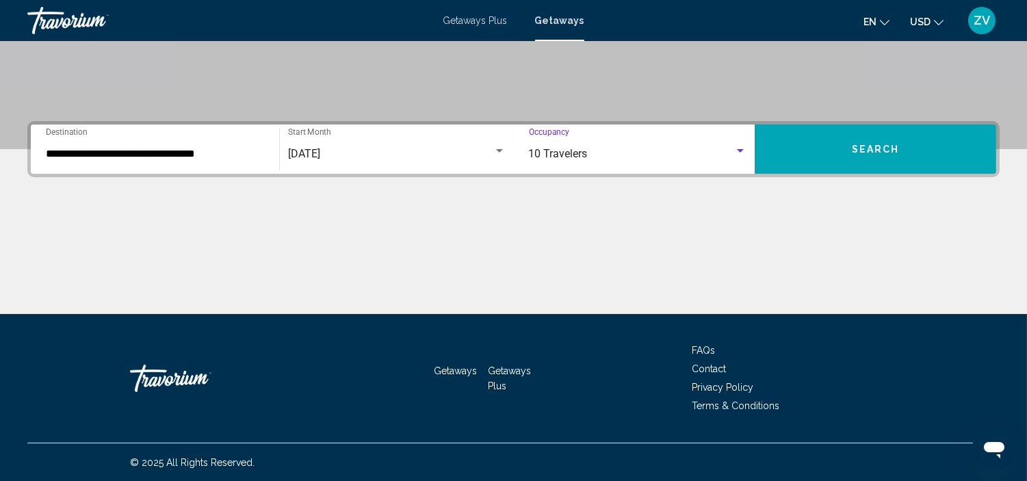
scroll to position [153, 0]
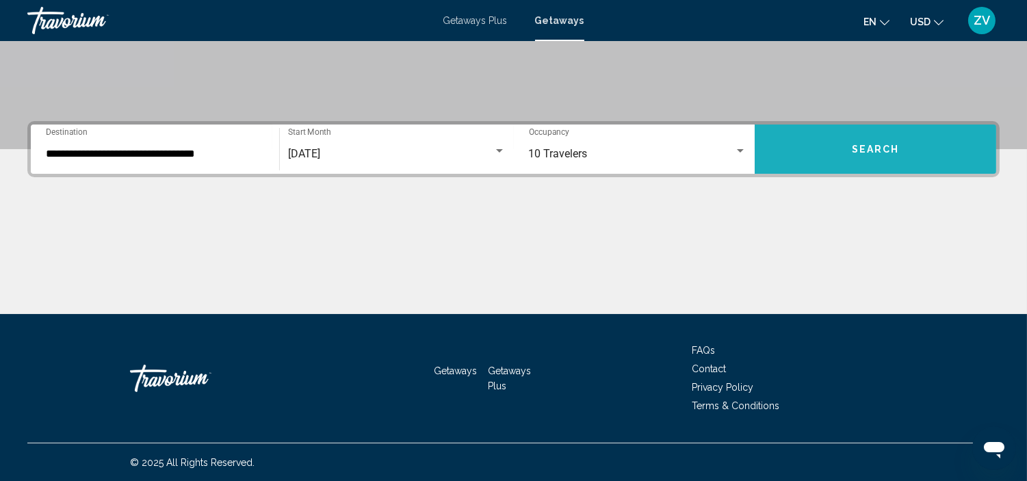
click at [840, 160] on button "Search" at bounding box center [876, 149] width 242 height 49
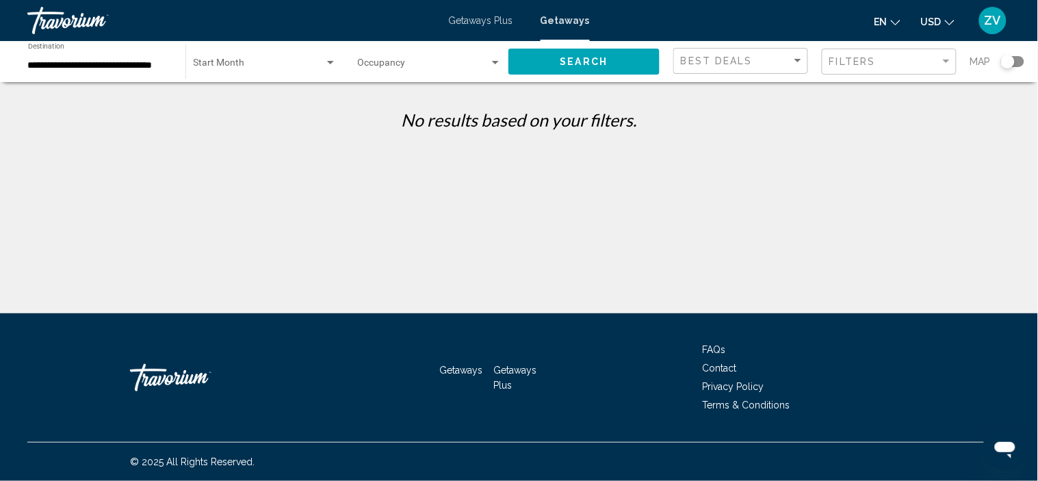
click at [285, 53] on div "Start Month All Start Months" at bounding box center [265, 62] width 143 height 38
click at [56, 68] on div at bounding box center [519, 240] width 1038 height 481
click at [223, 66] on span "Search widget" at bounding box center [259, 65] width 131 height 11
click at [411, 79] on div at bounding box center [519, 240] width 1038 height 481
click at [395, 68] on span "Search widget" at bounding box center [423, 65] width 131 height 11
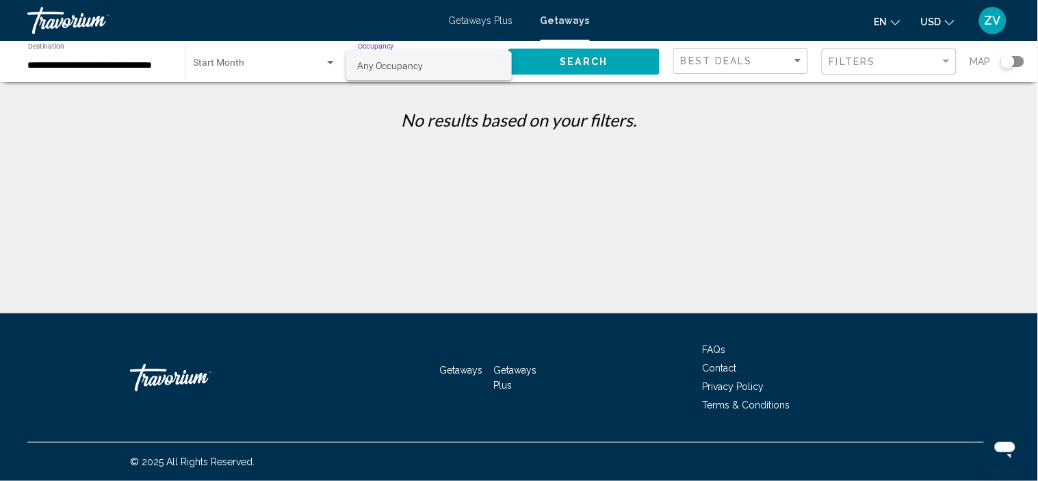
click at [112, 63] on div at bounding box center [519, 240] width 1038 height 481
click at [112, 63] on input "**********" at bounding box center [100, 65] width 144 height 11
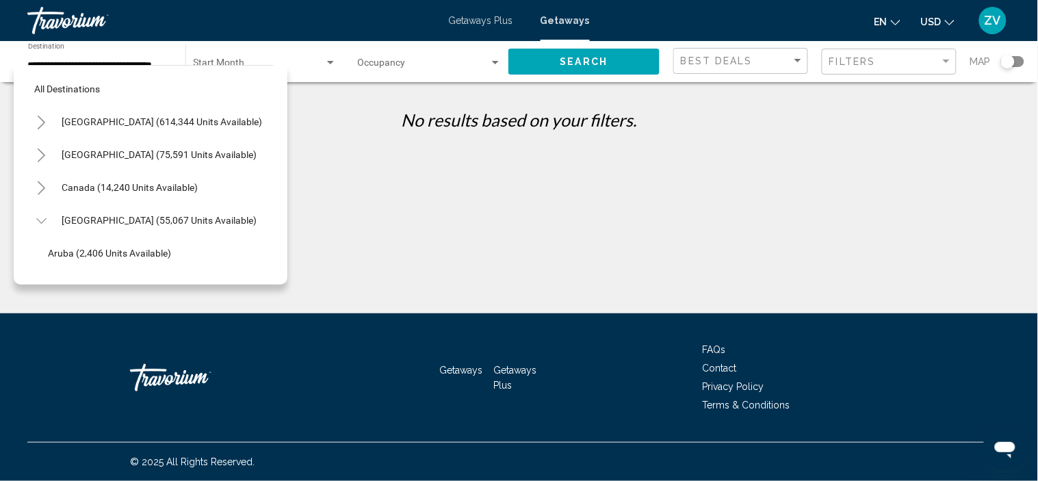
click at [41, 119] on icon "Toggle United States (614,344 units available)" at bounding box center [42, 123] width 8 height 14
click at [44, 122] on icon "Toggle United States (614,344 units available)" at bounding box center [41, 123] width 10 height 14
click at [324, 142] on div "**********" at bounding box center [519, 252] width 1038 height 313
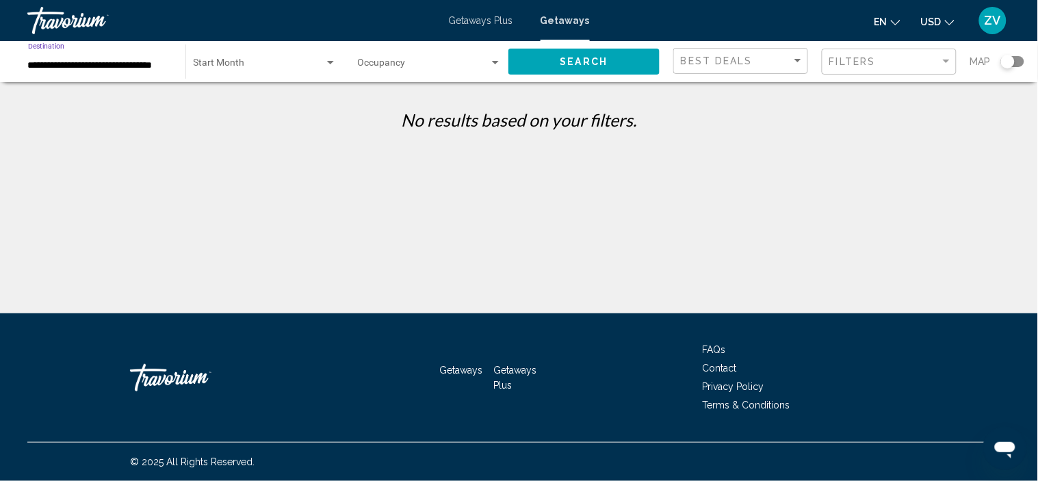
click at [133, 67] on input "**********" at bounding box center [100, 65] width 144 height 11
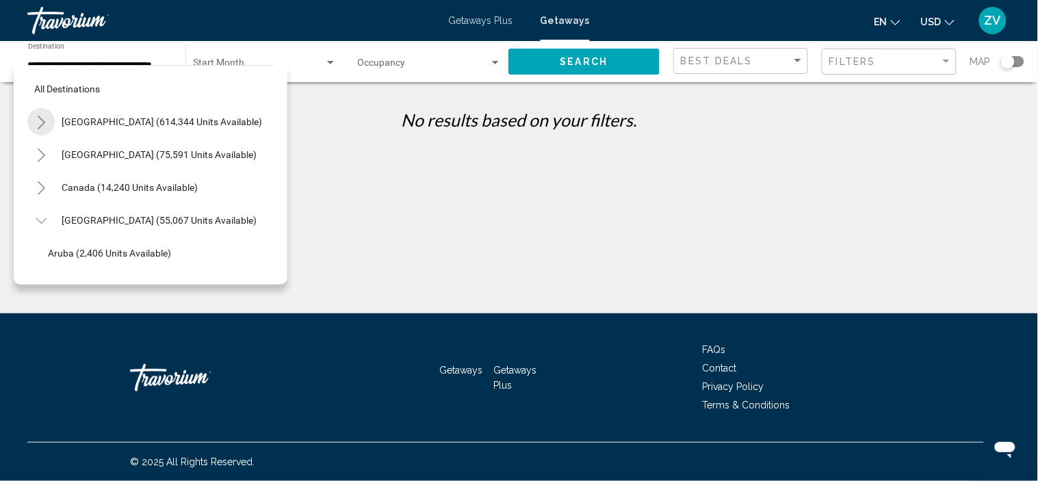
click at [44, 118] on icon "Toggle United States (614,344 units available)" at bounding box center [41, 123] width 10 height 14
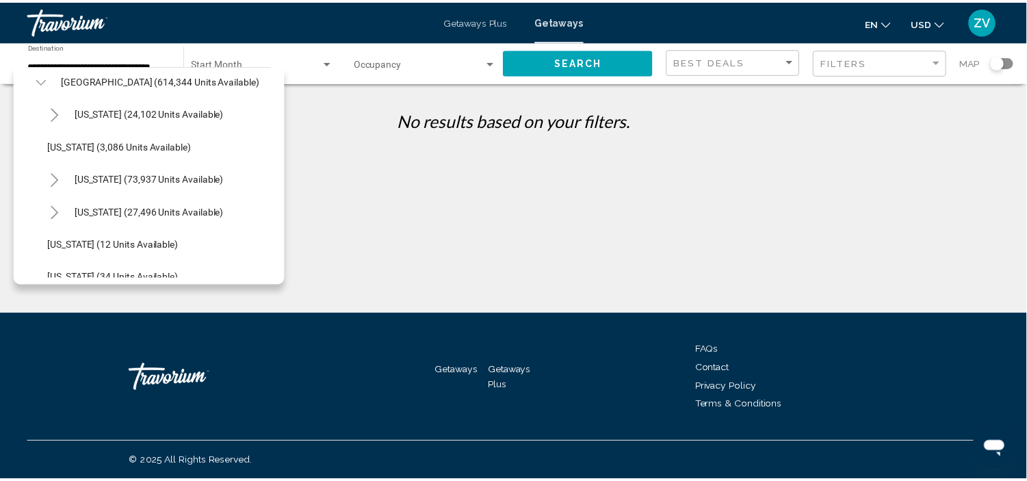
scroll to position [73, 0]
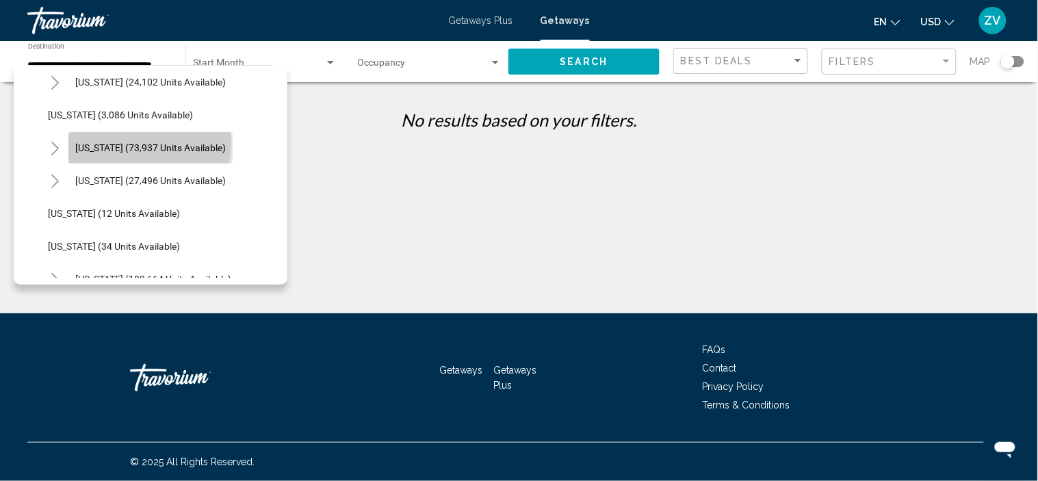
click at [148, 142] on span "[US_STATE] (73,937 units available)" at bounding box center [150, 147] width 151 height 11
type input "**********"
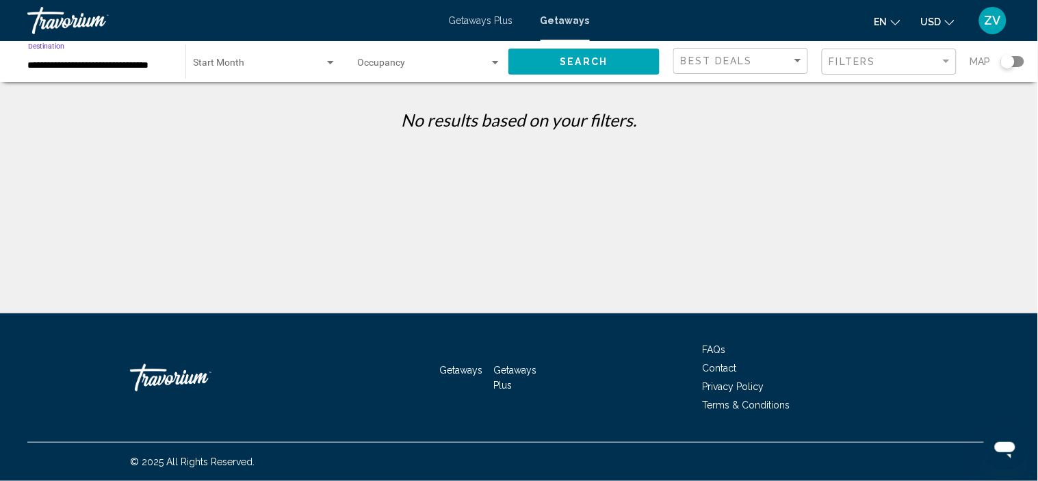
click at [278, 67] on span "Search widget" at bounding box center [259, 65] width 131 height 11
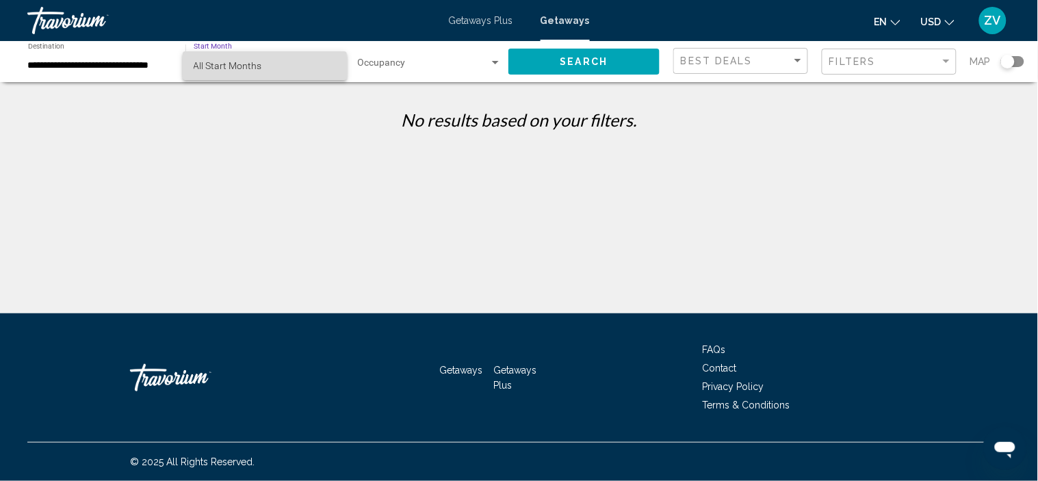
click at [278, 67] on span "All Start Months" at bounding box center [265, 65] width 143 height 29
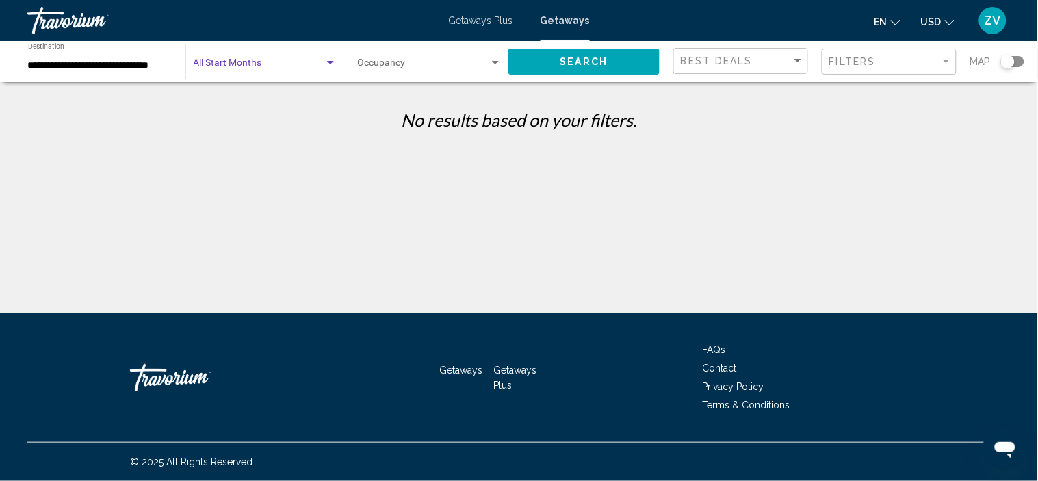
click at [580, 68] on button "Search" at bounding box center [583, 61] width 151 height 25
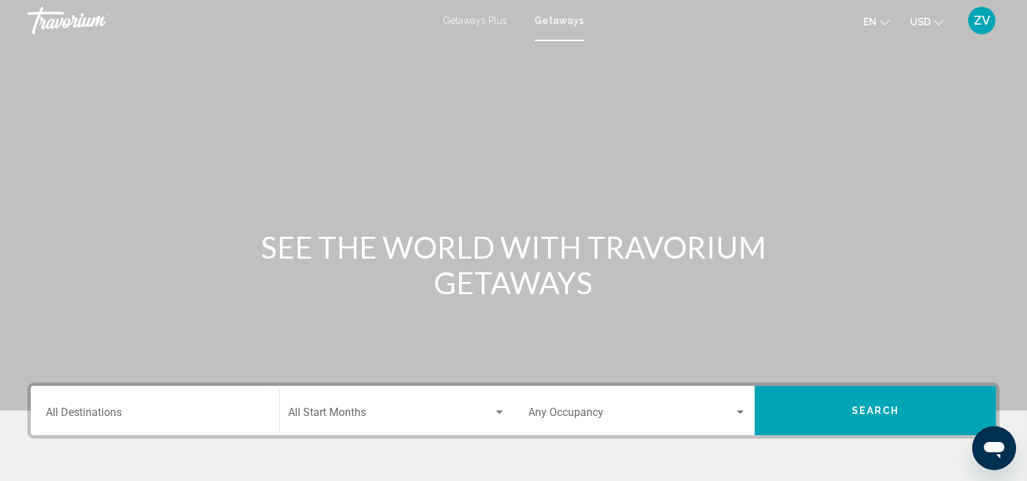
click at [474, 17] on span "Getaways Plus" at bounding box center [475, 20] width 64 height 11
click at [194, 411] on input "Destination All Destinations" at bounding box center [155, 415] width 218 height 12
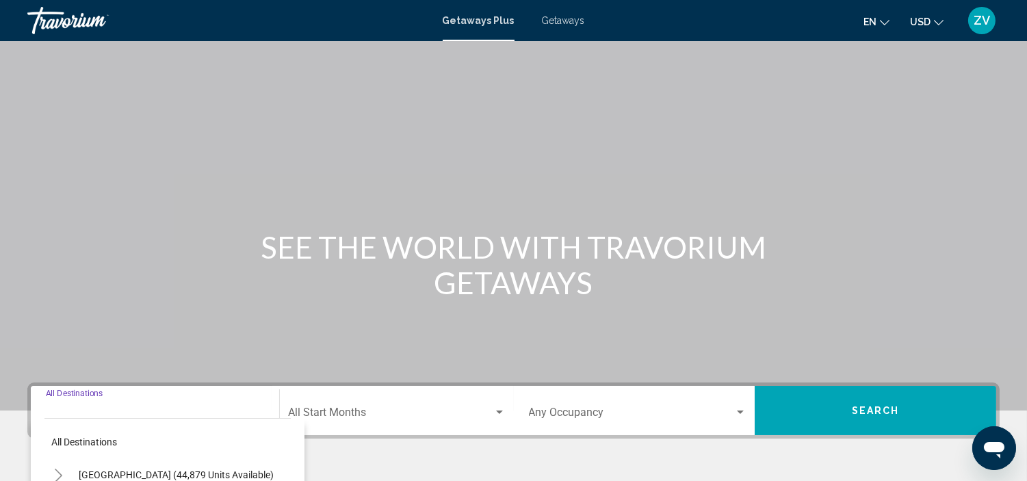
scroll to position [261, 0]
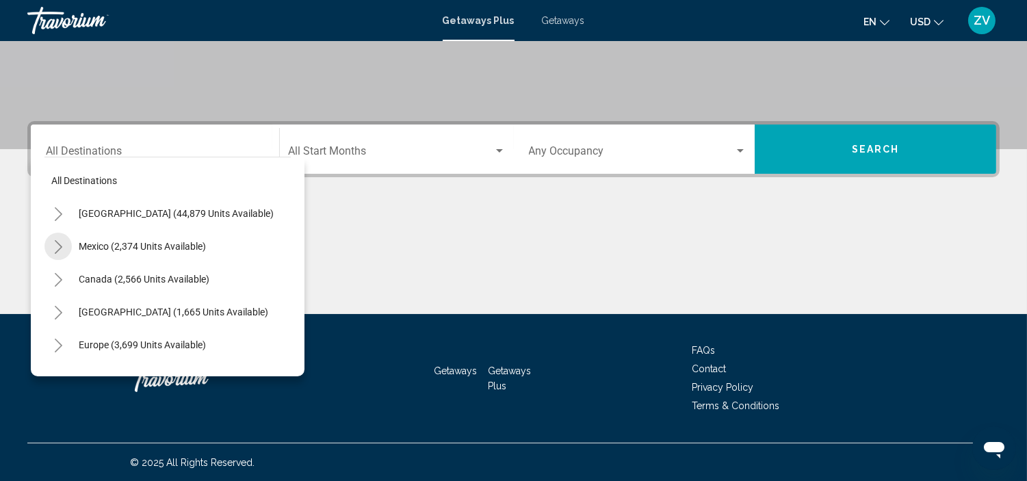
click at [57, 242] on icon "Toggle Mexico (2,374 units available)" at bounding box center [59, 247] width 8 height 14
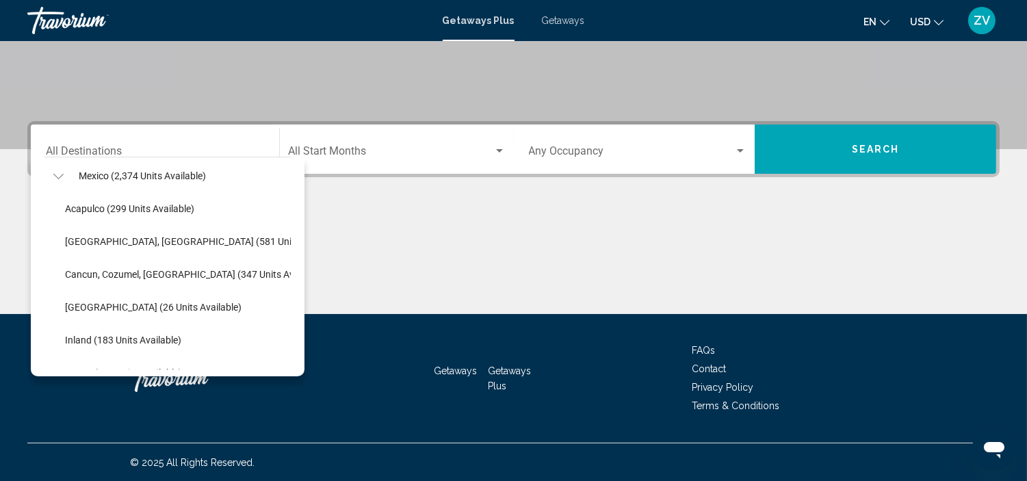
scroll to position [79, 0]
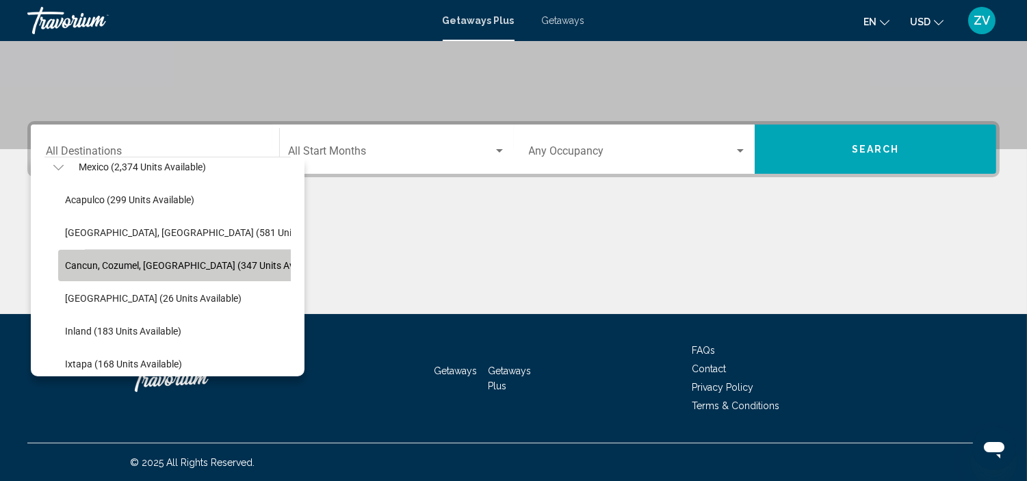
click at [103, 268] on span "Cancun, Cozumel, [GEOGRAPHIC_DATA] (347 units available)" at bounding box center [195, 265] width 260 height 11
type input "**********"
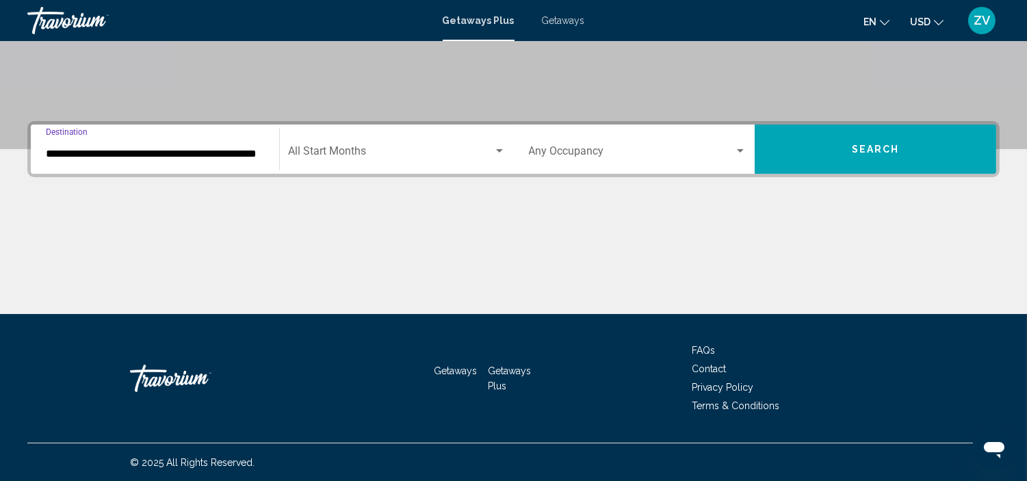
click at [853, 160] on button "Search" at bounding box center [876, 149] width 242 height 49
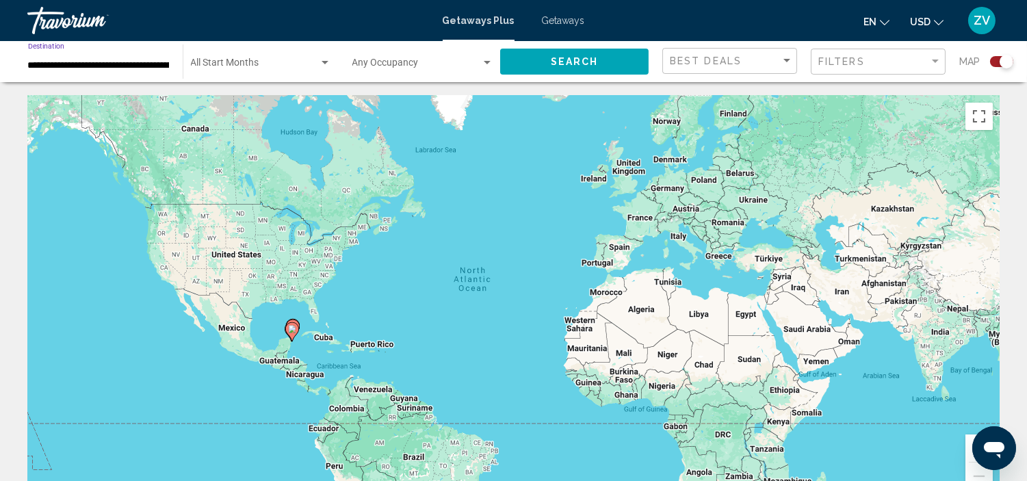
click at [125, 60] on input "**********" at bounding box center [98, 65] width 141 height 11
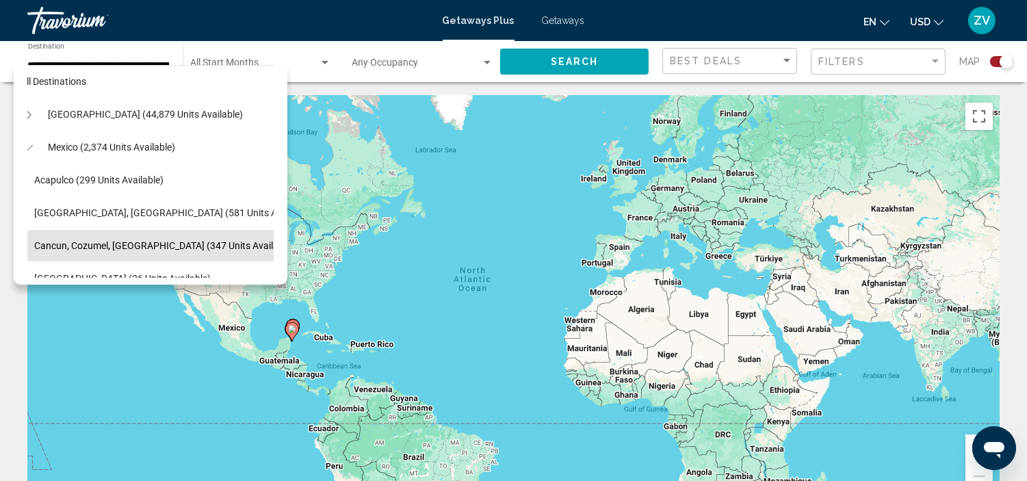
scroll to position [0, 14]
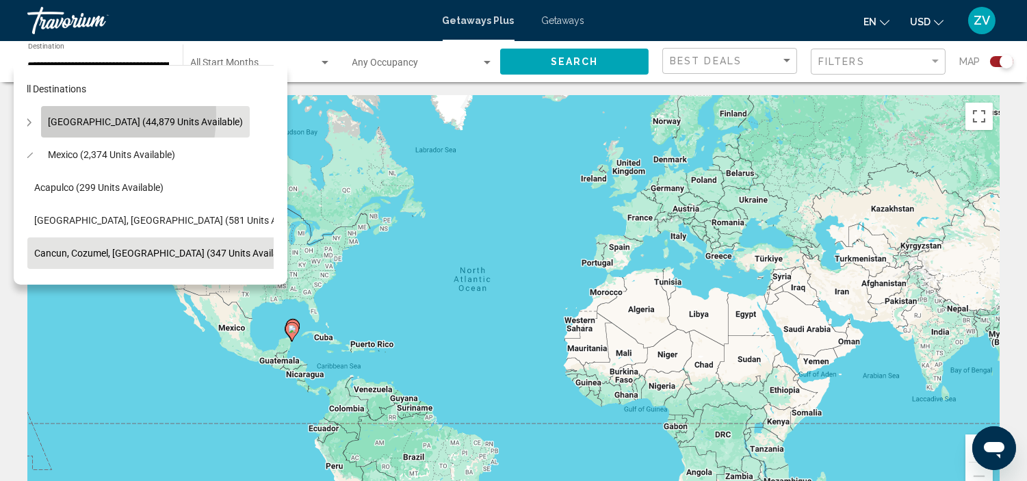
click at [60, 114] on button "[GEOGRAPHIC_DATA] (44,879 units available)" at bounding box center [145, 121] width 209 height 31
type input "**********"
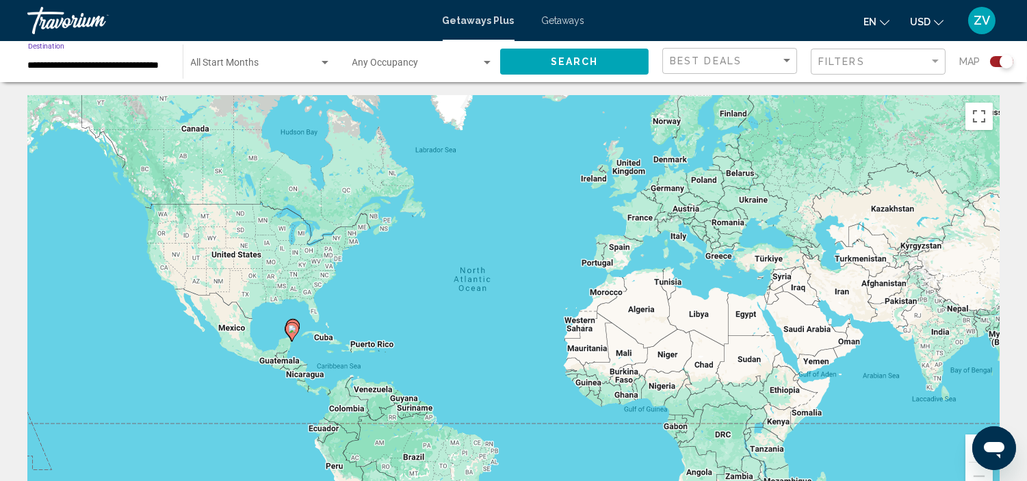
click at [548, 48] on div "Search" at bounding box center [581, 61] width 162 height 41
click at [545, 59] on button "Search" at bounding box center [574, 61] width 148 height 25
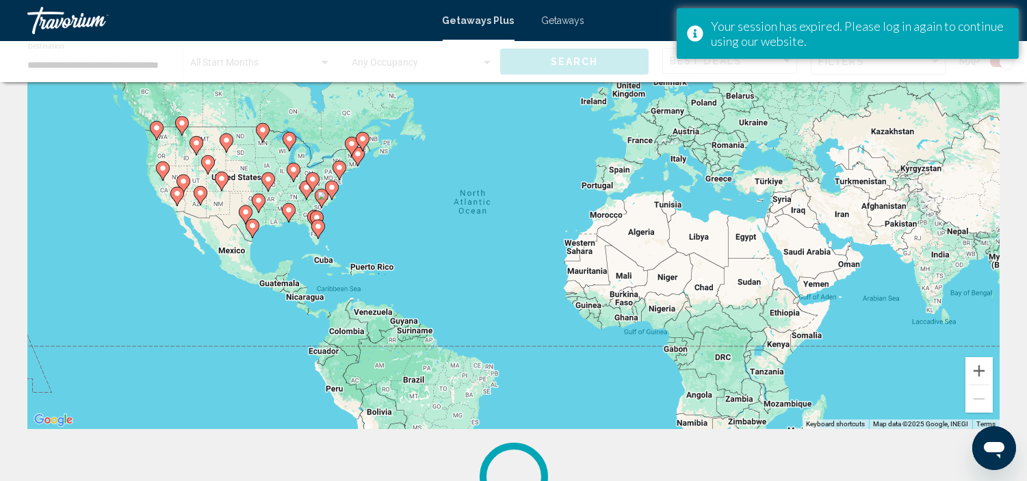
scroll to position [142, 0]
